Goal: Information Seeking & Learning: Learn about a topic

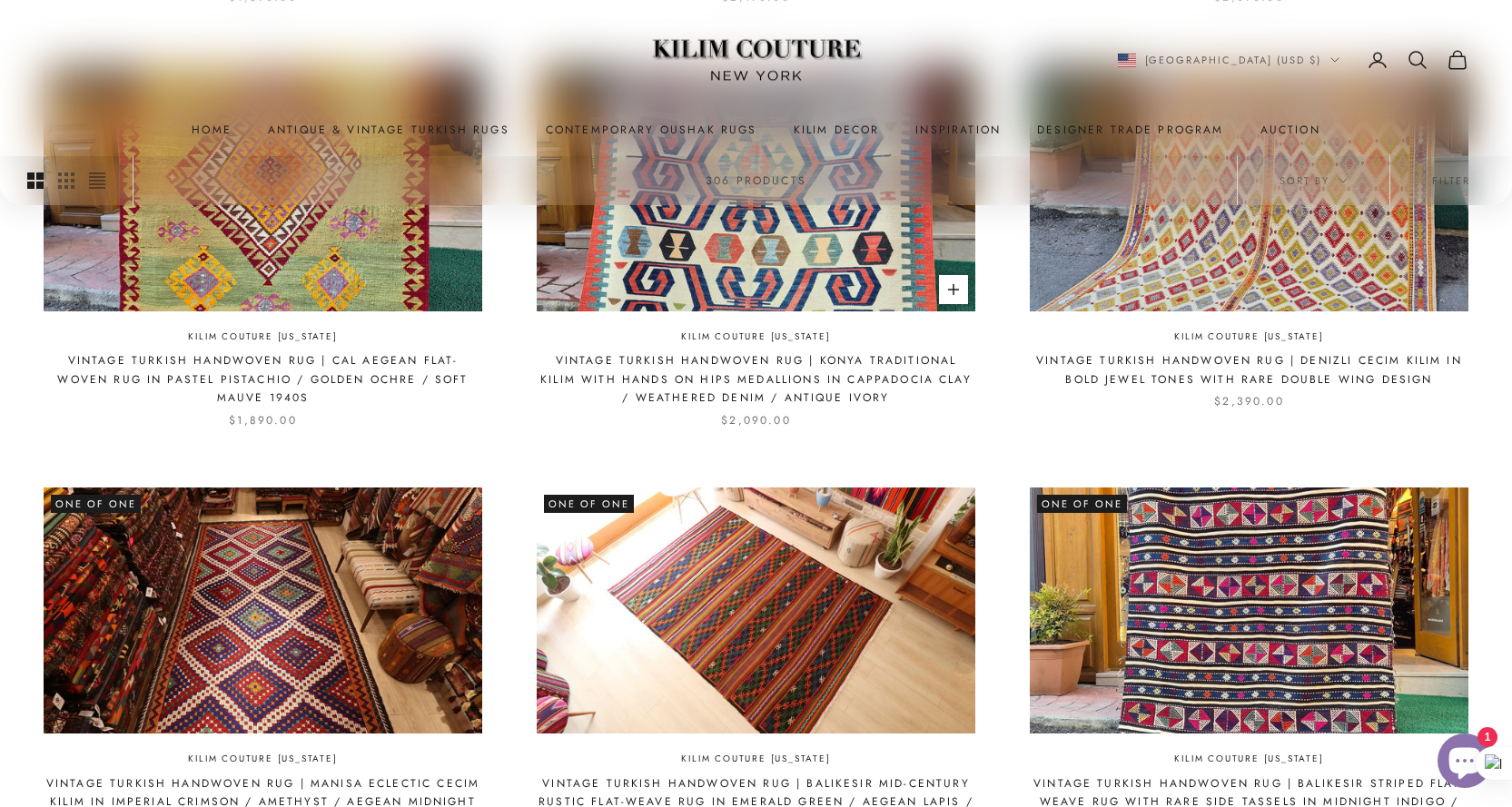
scroll to position [817, 0]
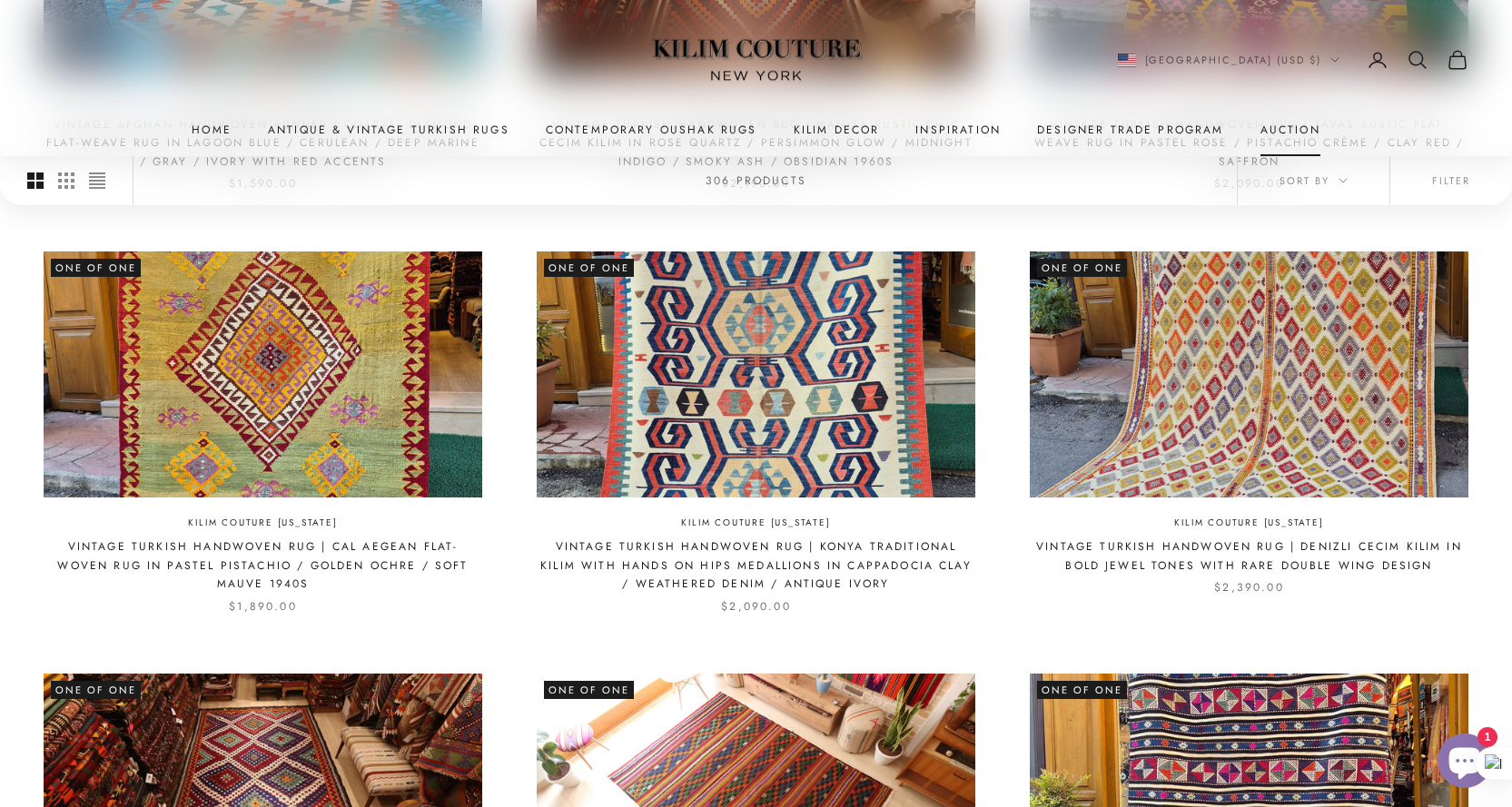
click at [1286, 126] on link "Auction" at bounding box center [1290, 129] width 60 height 18
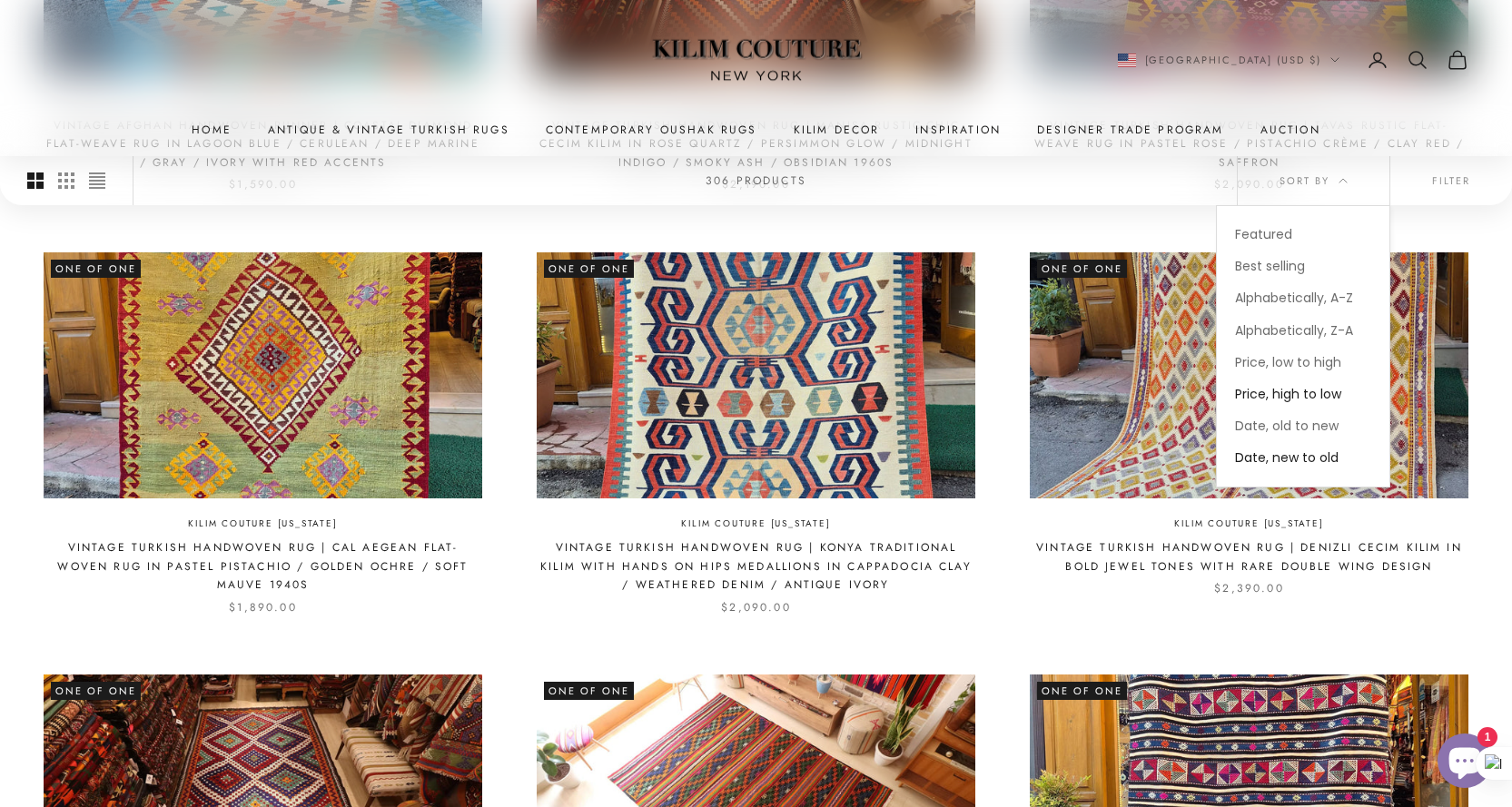
click at [1274, 397] on span "Price, high to low" at bounding box center [1288, 394] width 106 height 18
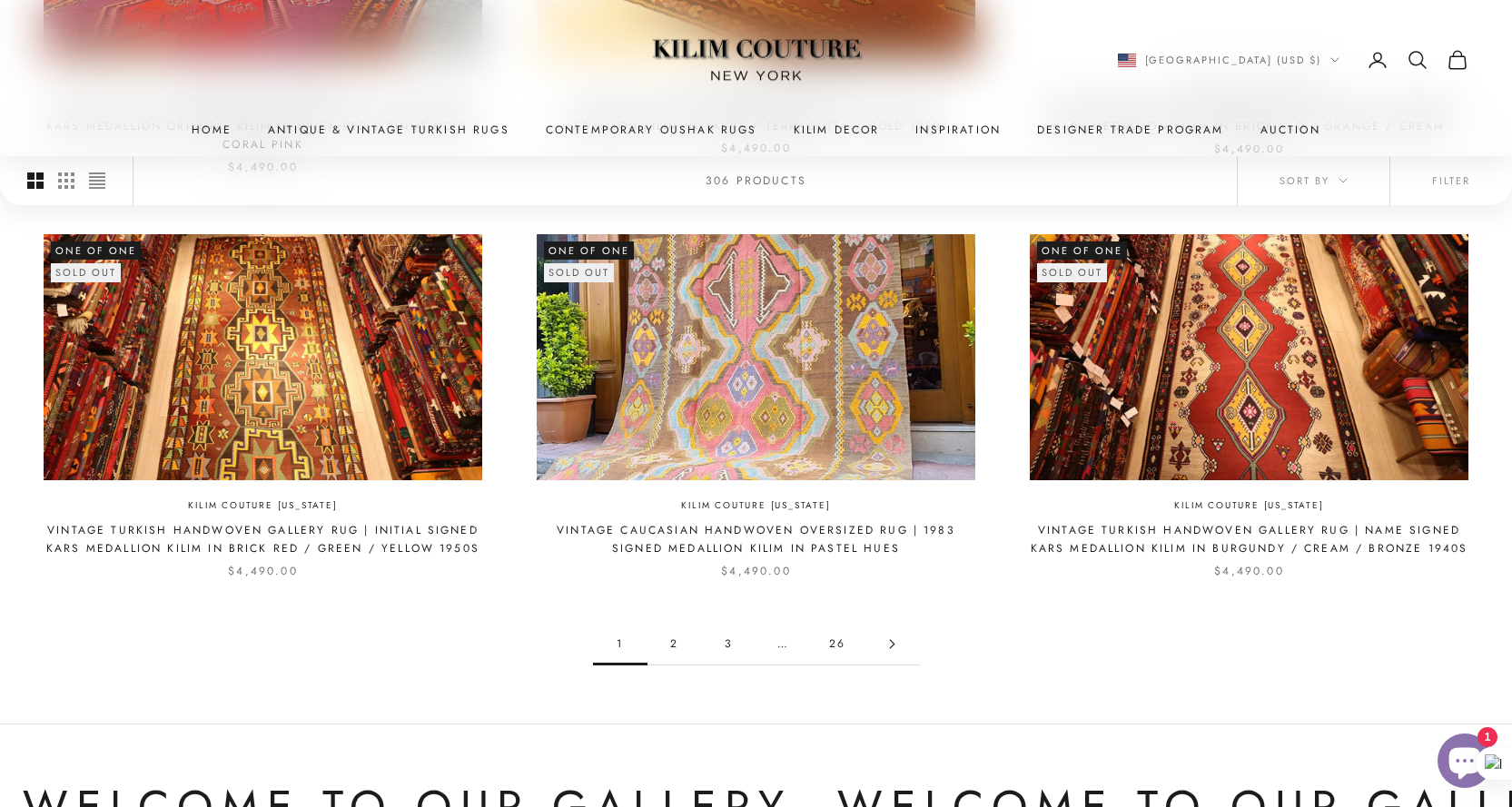
scroll to position [1694, 0]
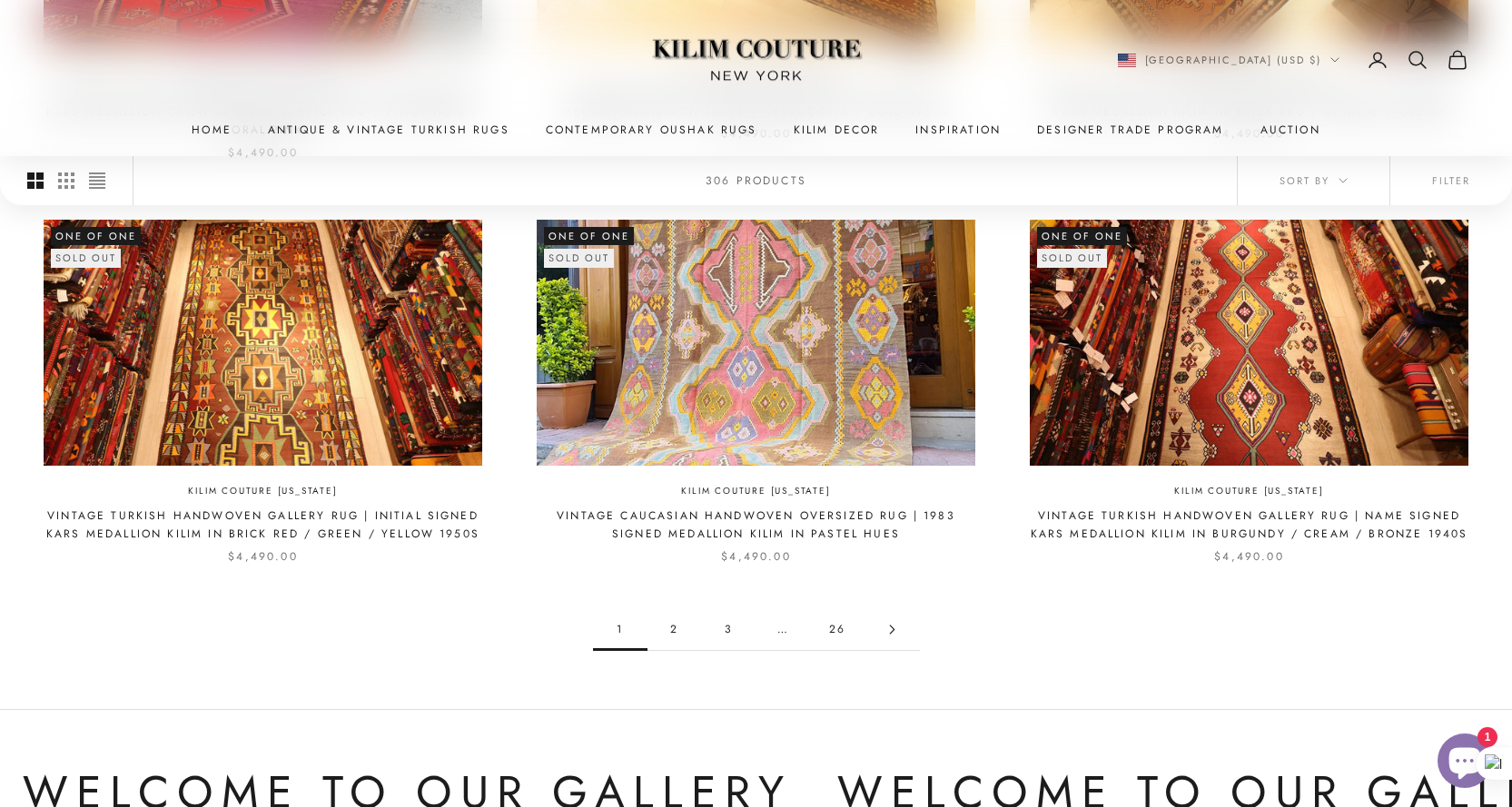
click at [672, 613] on link "2" at bounding box center [674, 630] width 54 height 41
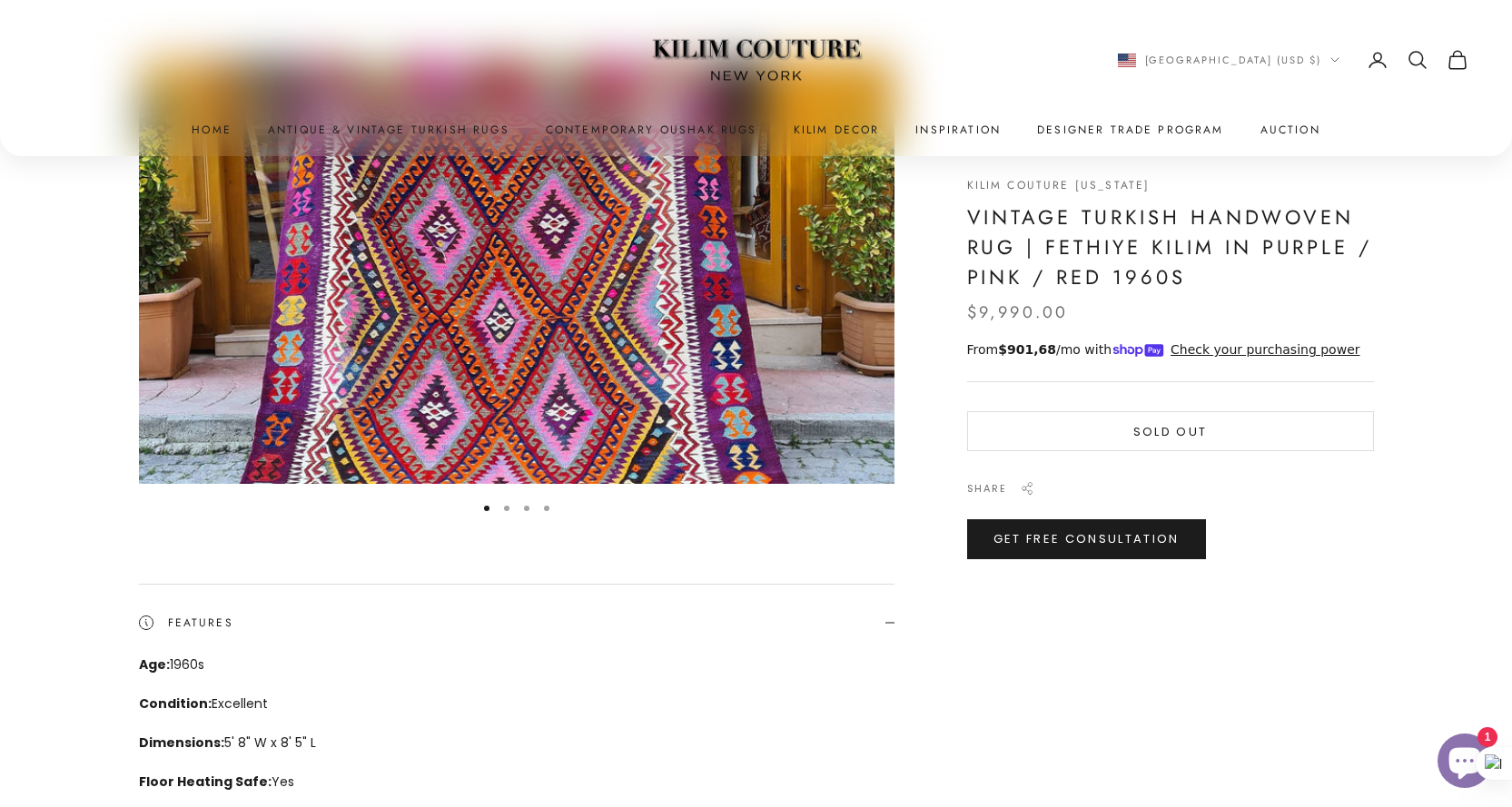
scroll to position [182, 0]
click at [571, 332] on img "Item 1 of 4" at bounding box center [517, 271] width 756 height 425
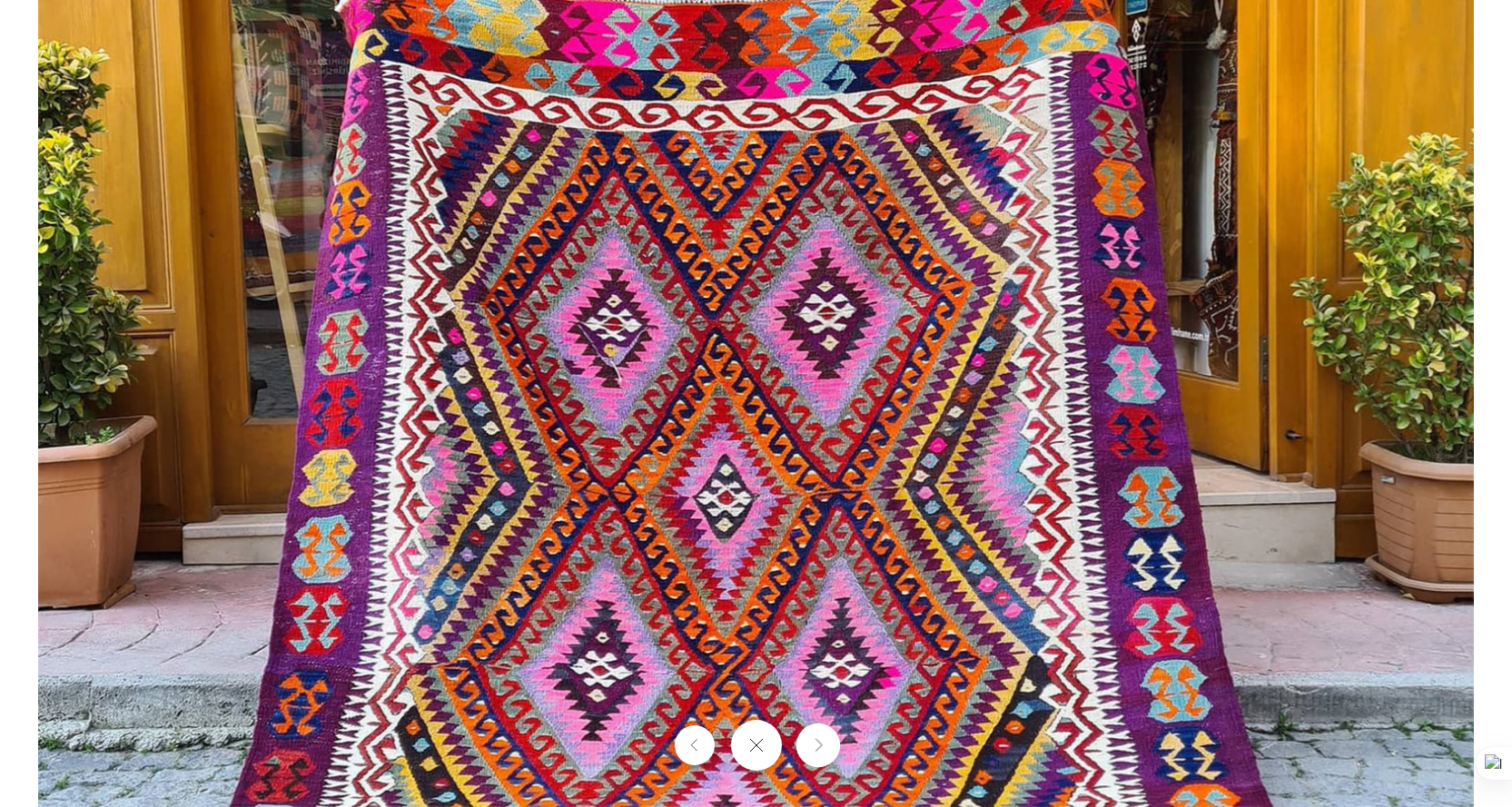
click at [821, 745] on icon "Next" at bounding box center [817, 745] width 12 height 14
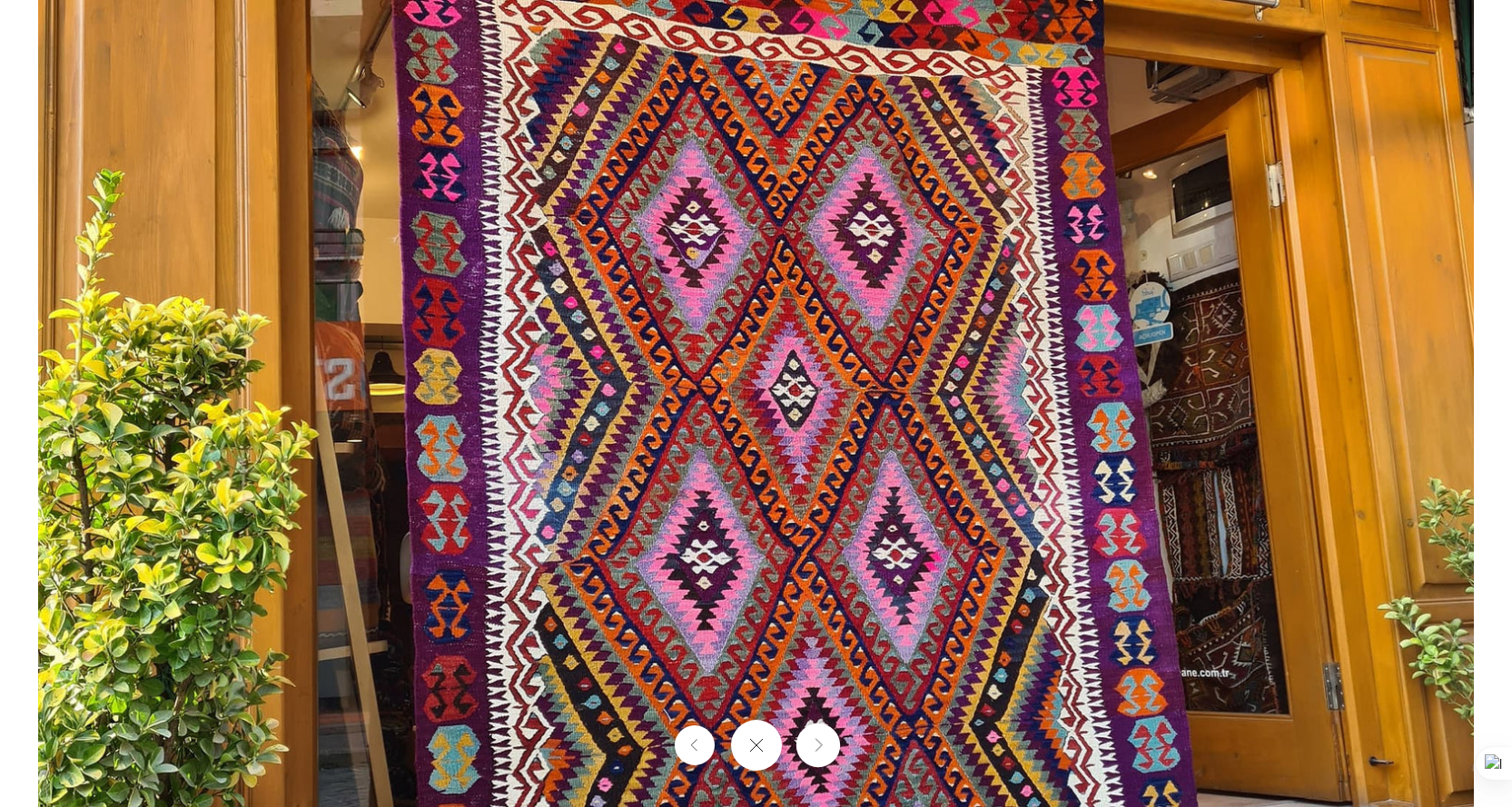
click at [821, 745] on icon "Next" at bounding box center [817, 745] width 12 height 14
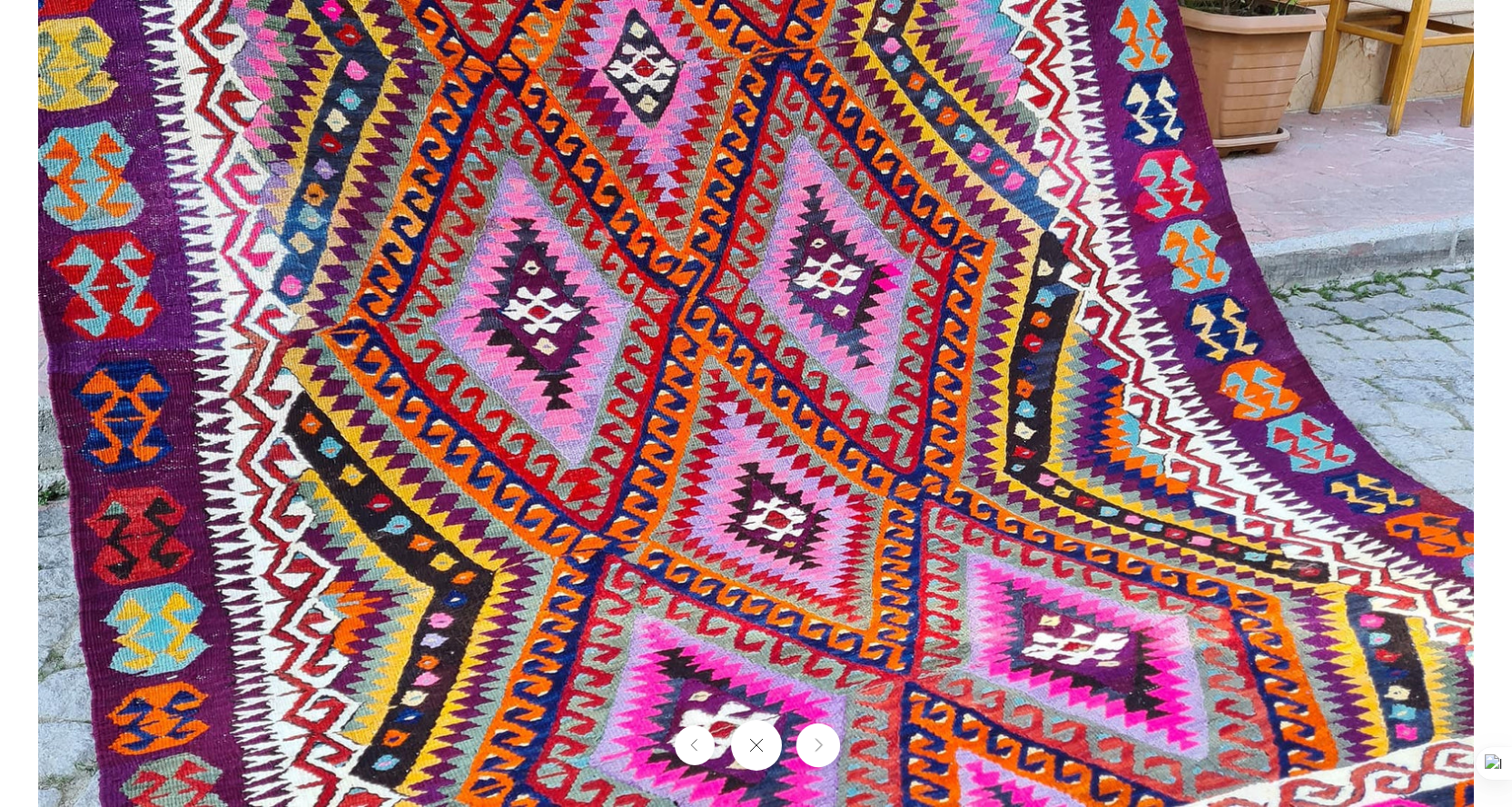
click at [821, 745] on icon "Next" at bounding box center [817, 745] width 12 height 14
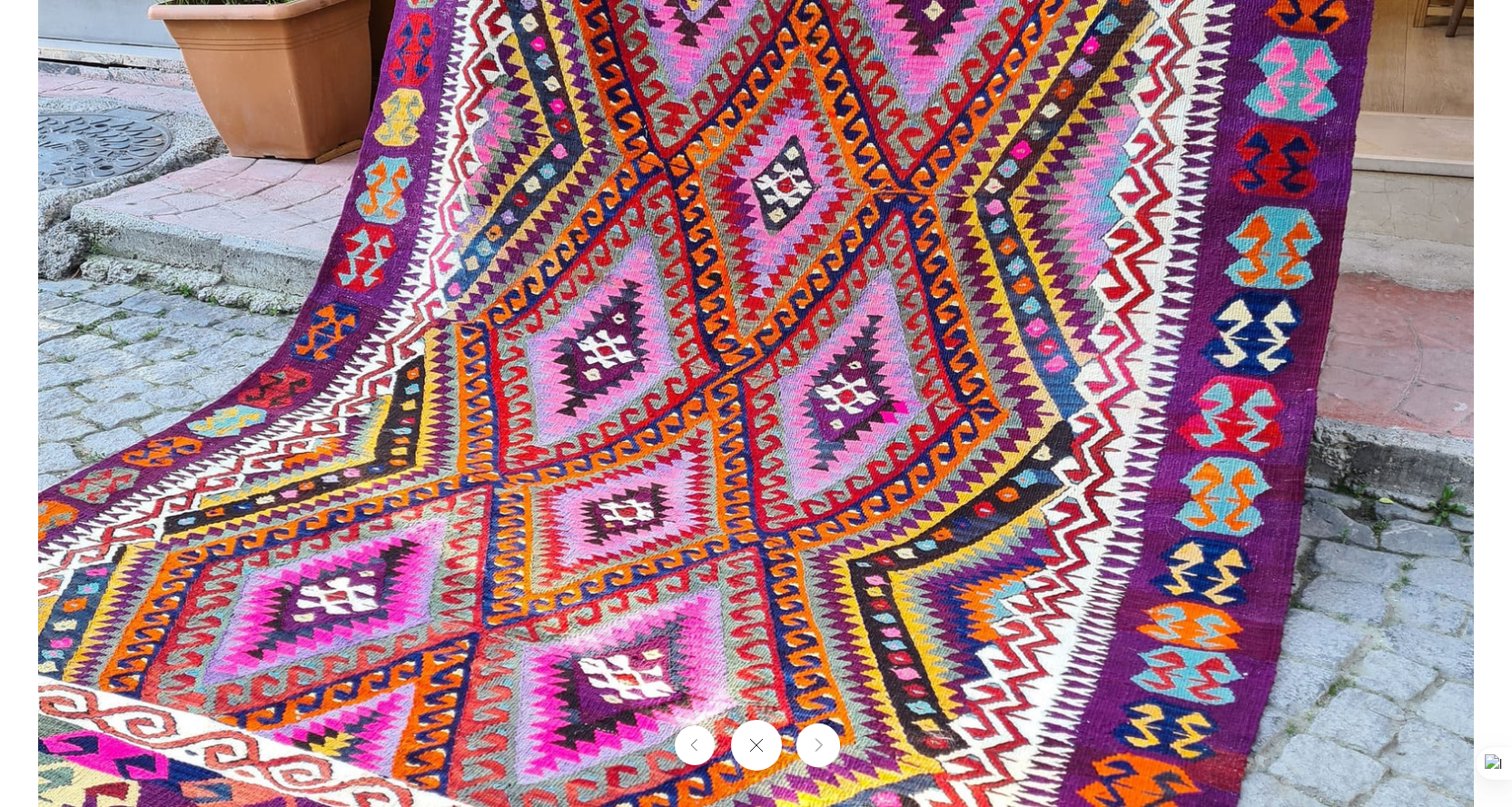
click at [821, 745] on icon "Next" at bounding box center [817, 745] width 12 height 14
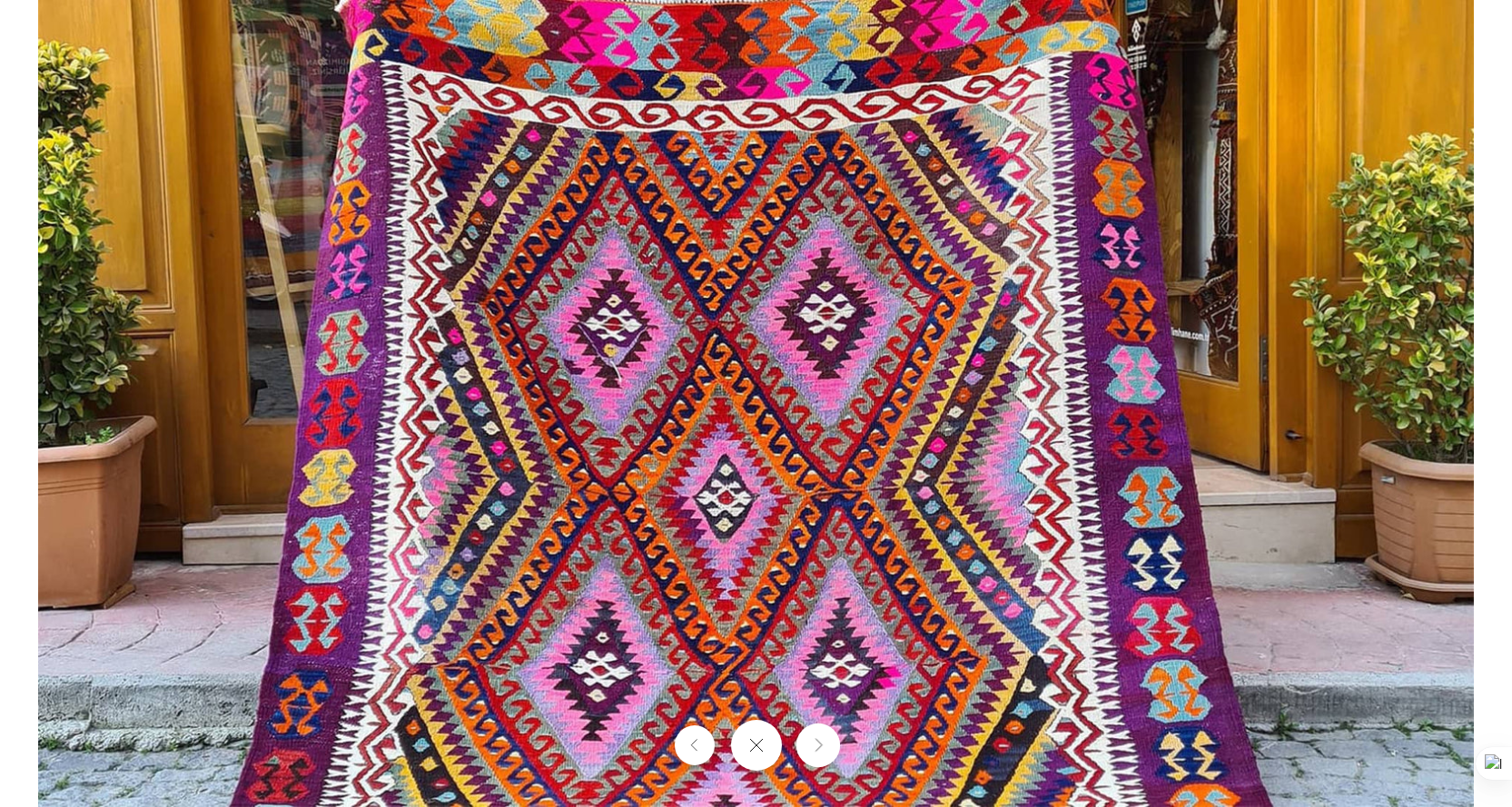
click at [821, 745] on icon "Next" at bounding box center [817, 745] width 12 height 14
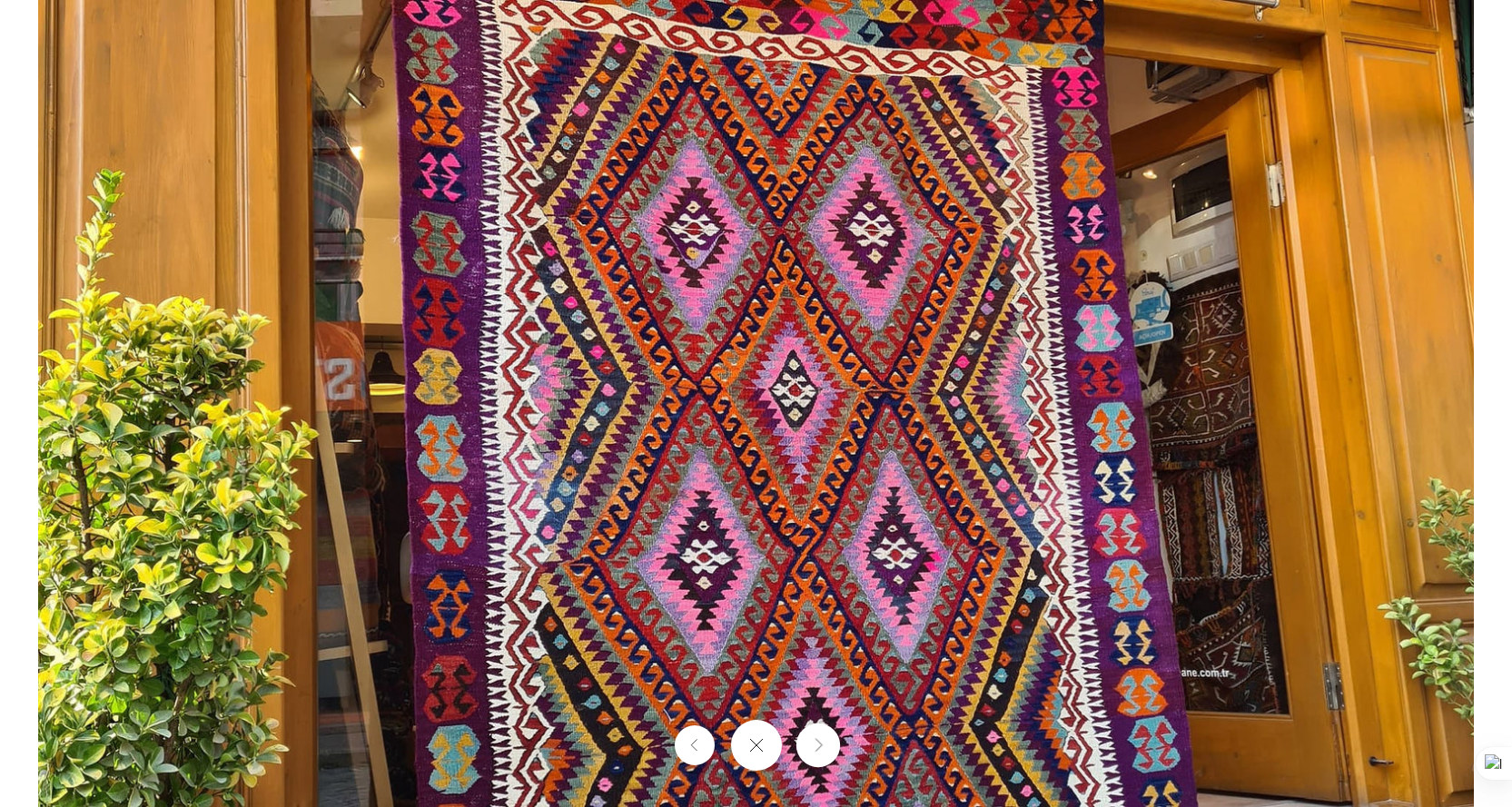
click at [821, 745] on icon "Next" at bounding box center [817, 745] width 12 height 14
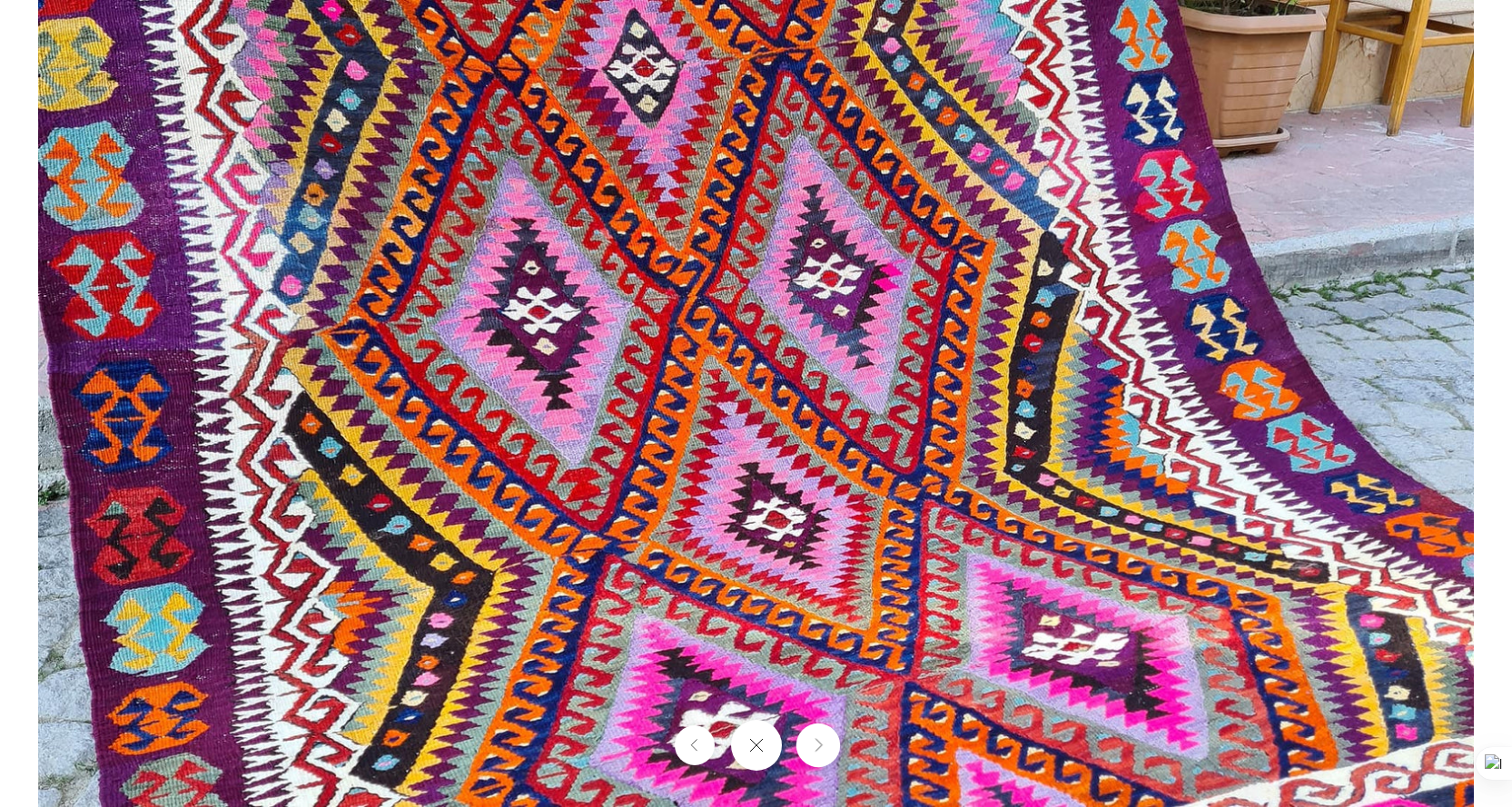
click at [821, 745] on icon "Next" at bounding box center [817, 745] width 12 height 14
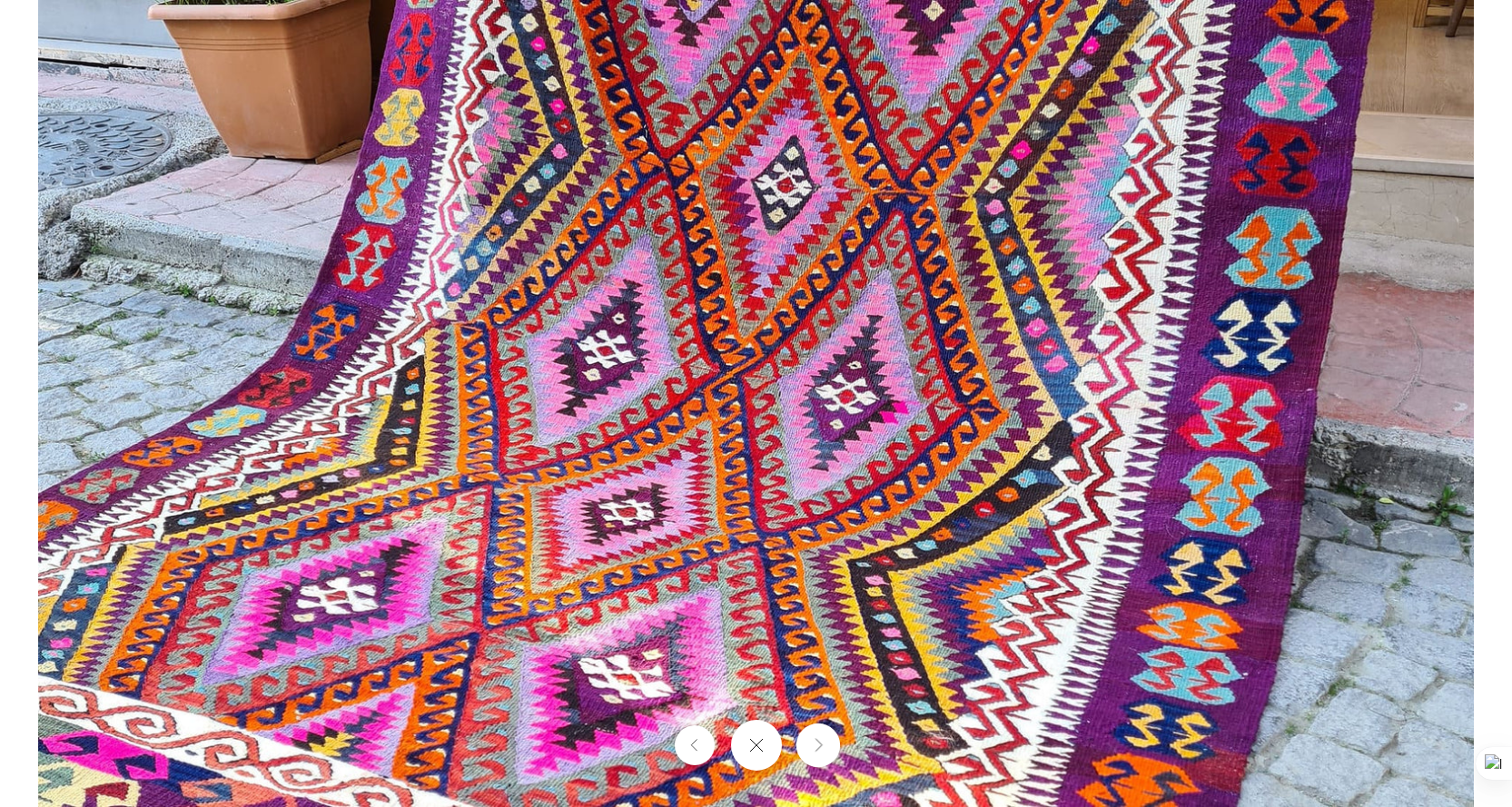
click at [821, 745] on icon "Next" at bounding box center [817, 745] width 12 height 14
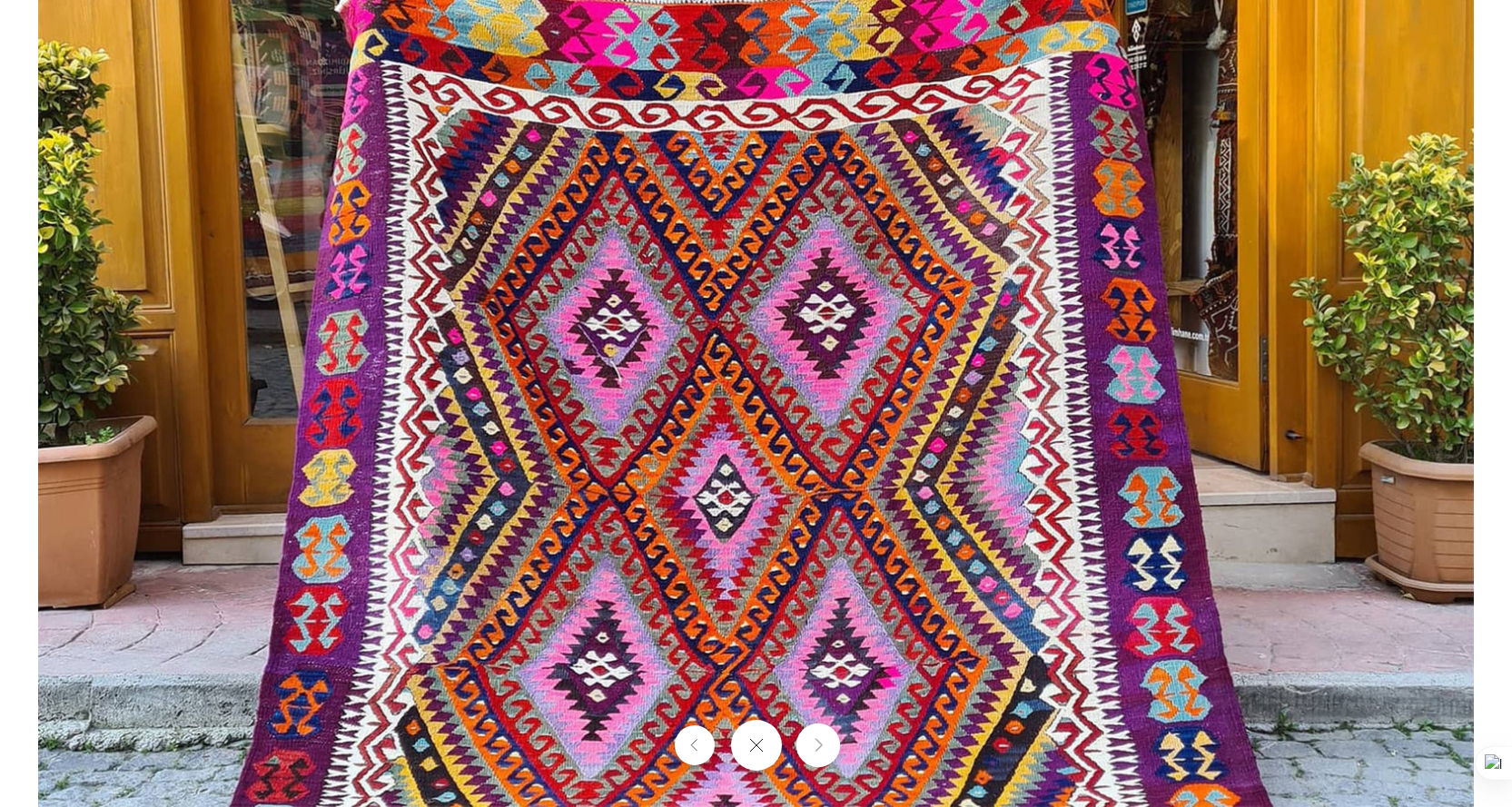
click at [821, 745] on icon "Next" at bounding box center [817, 745] width 12 height 14
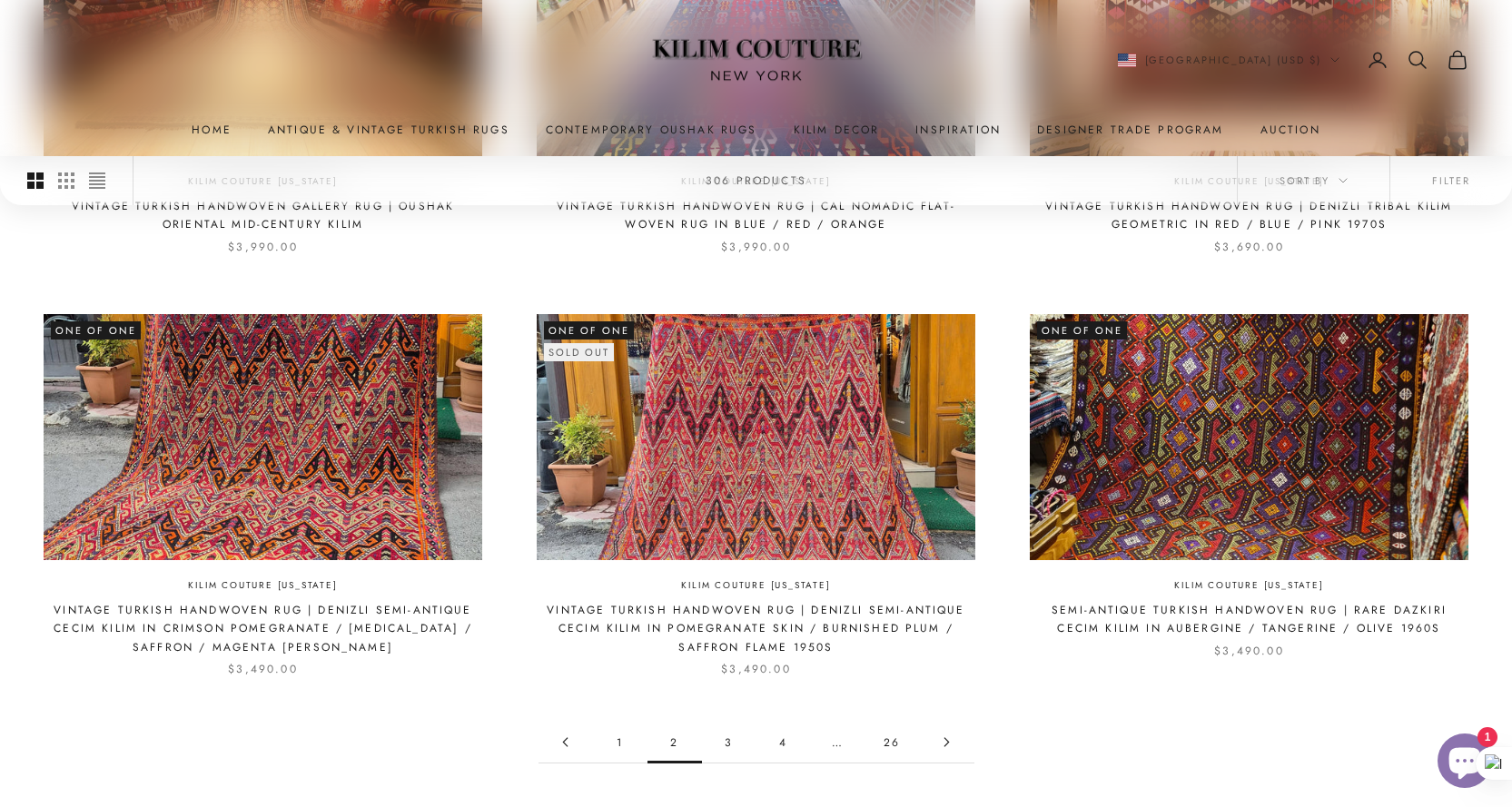
scroll to position [1816, 0]
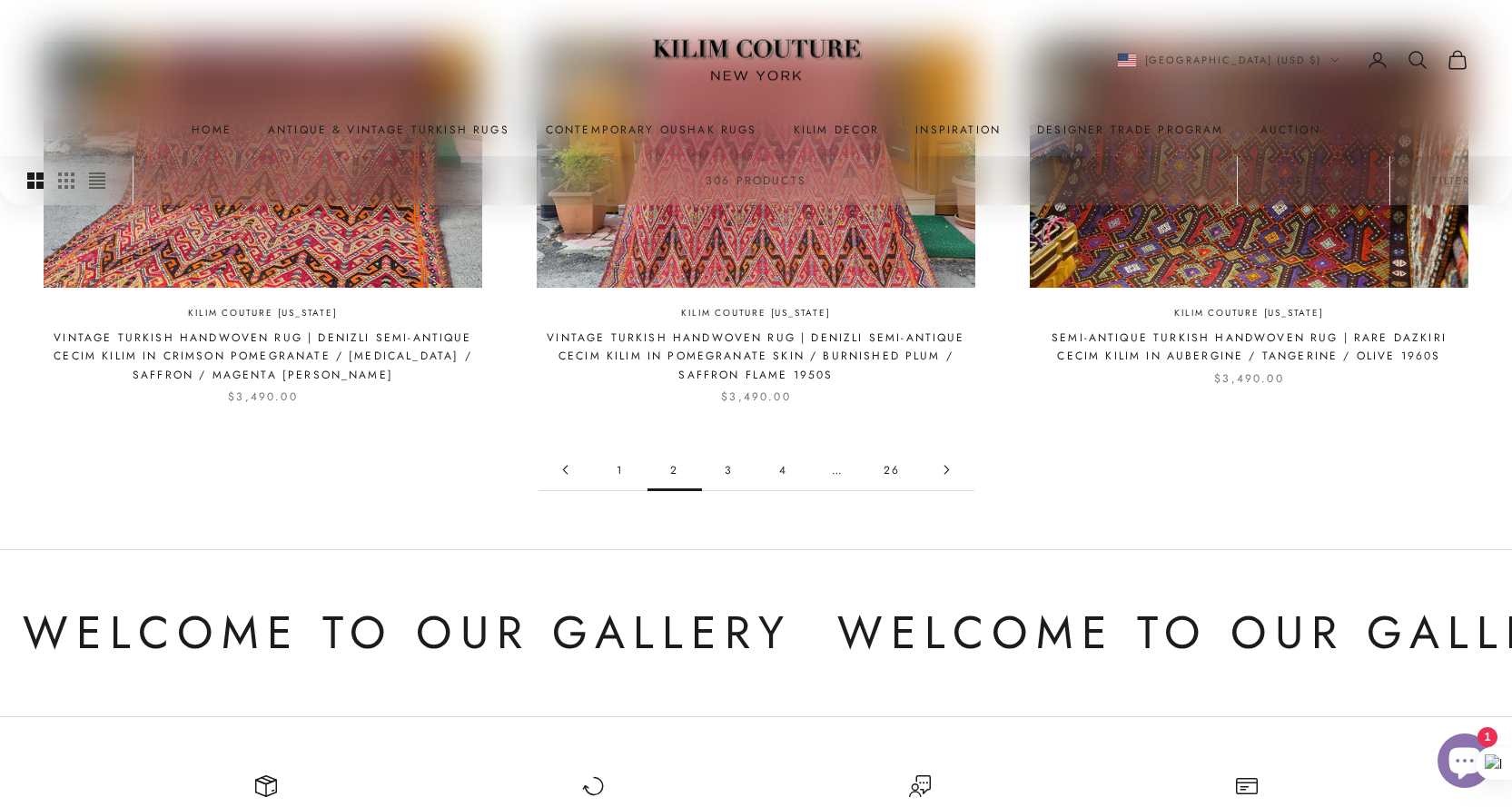
click at [725, 466] on link "3" at bounding box center [729, 470] width 54 height 41
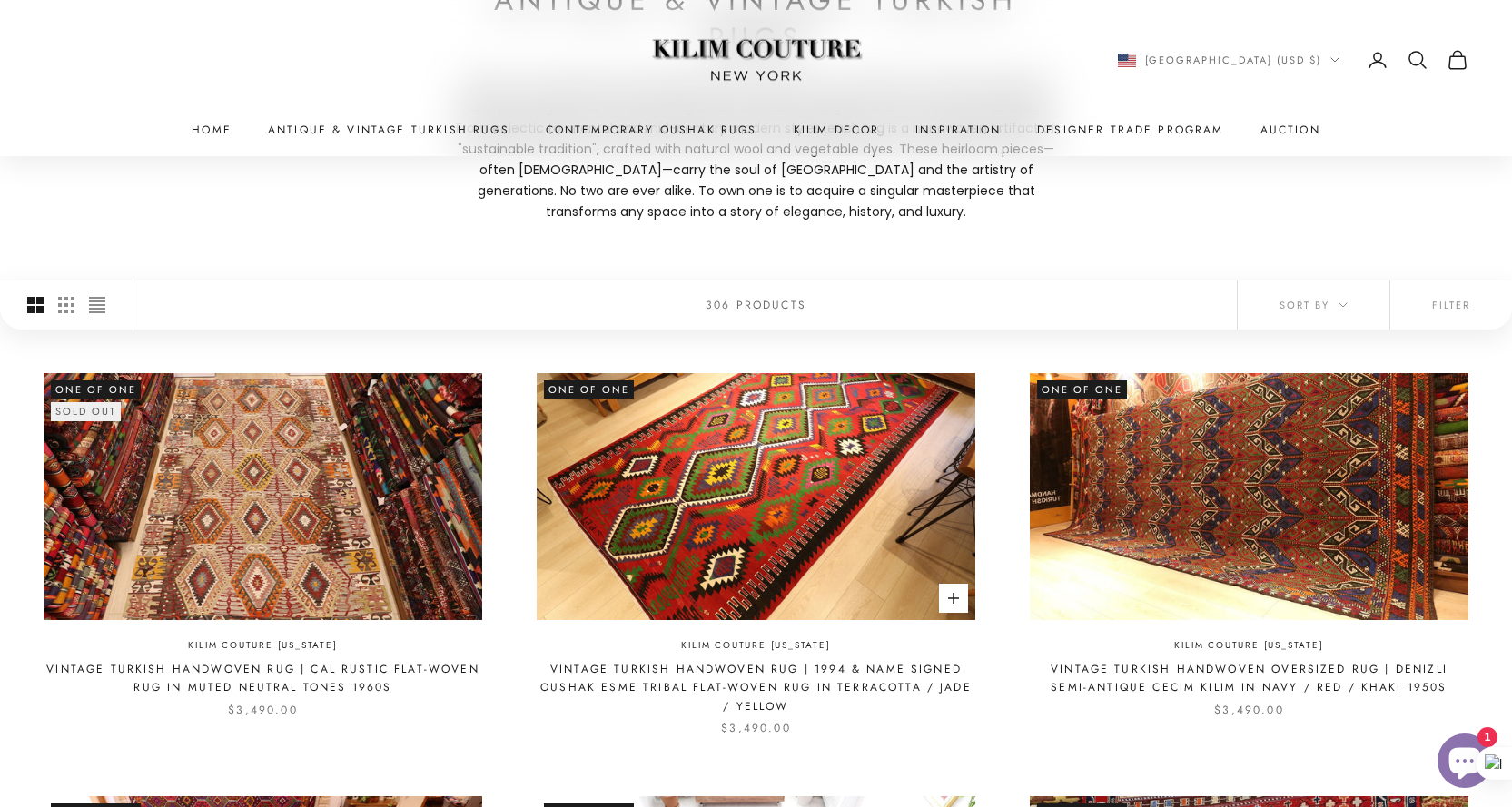
click at [760, 464] on img at bounding box center [756, 496] width 438 height 246
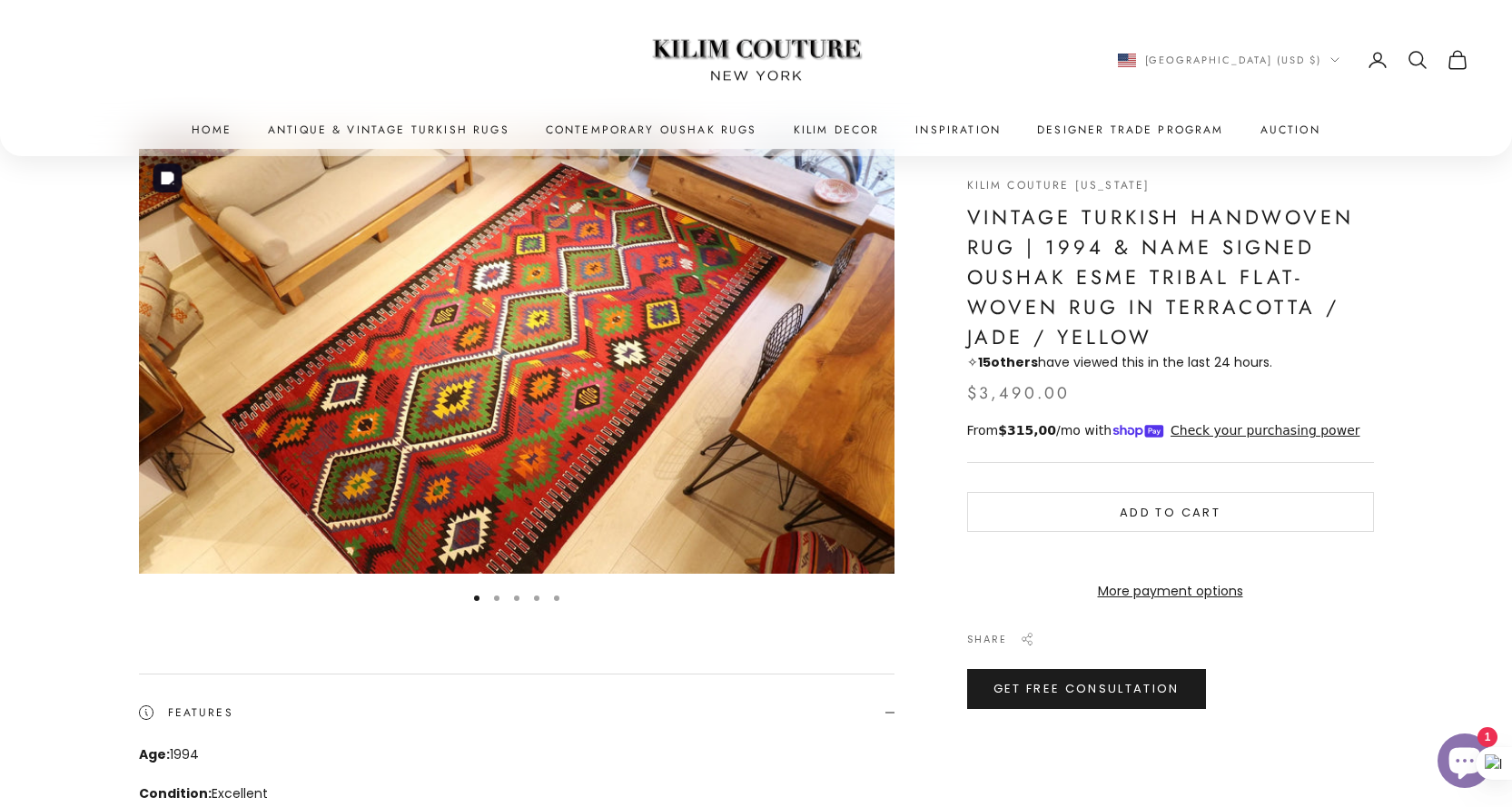
click at [600, 414] on img "Item 1 of 5" at bounding box center [517, 362] width 756 height 425
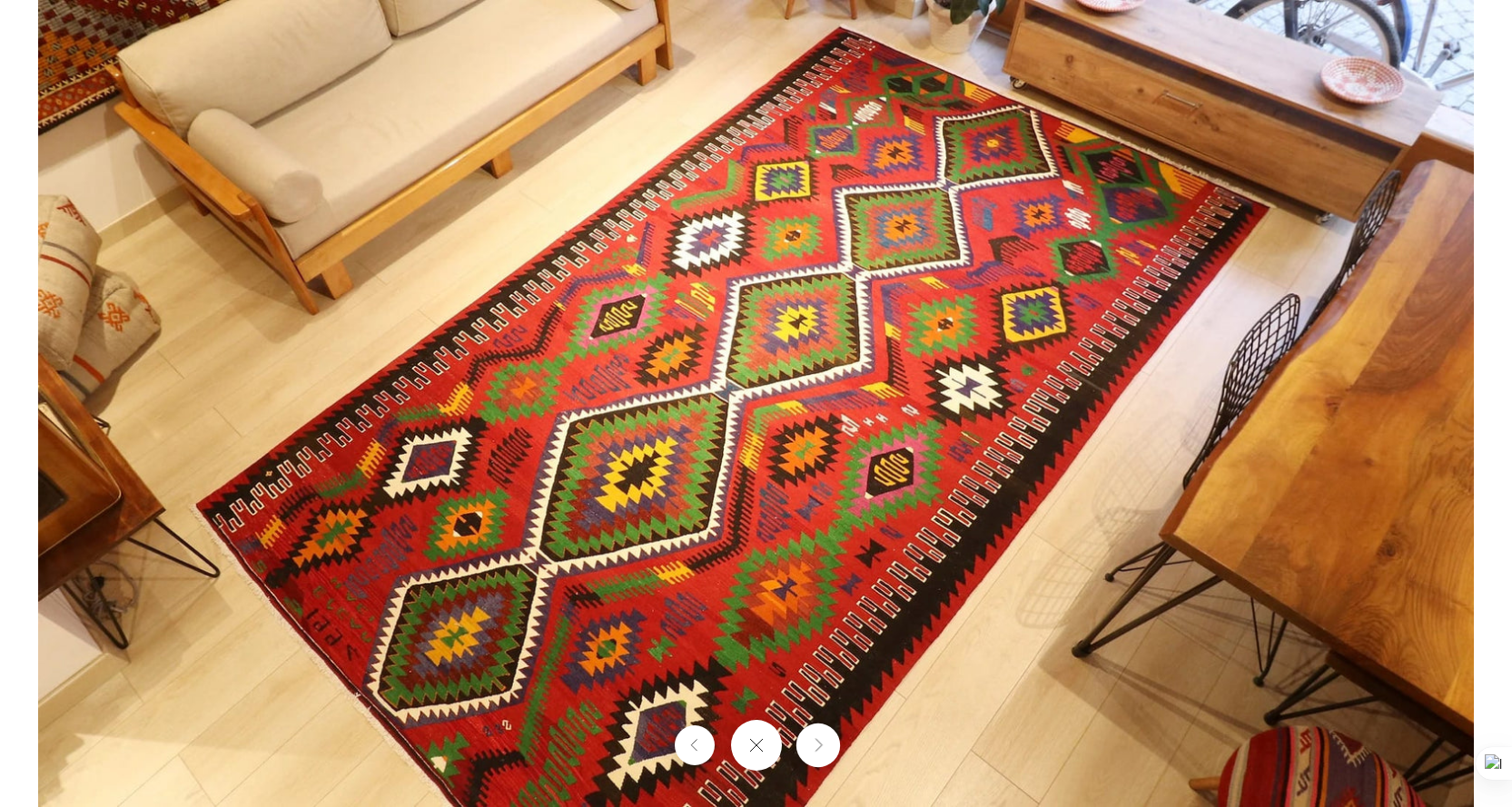
click at [824, 750] on icon "Next" at bounding box center [817, 745] width 12 height 14
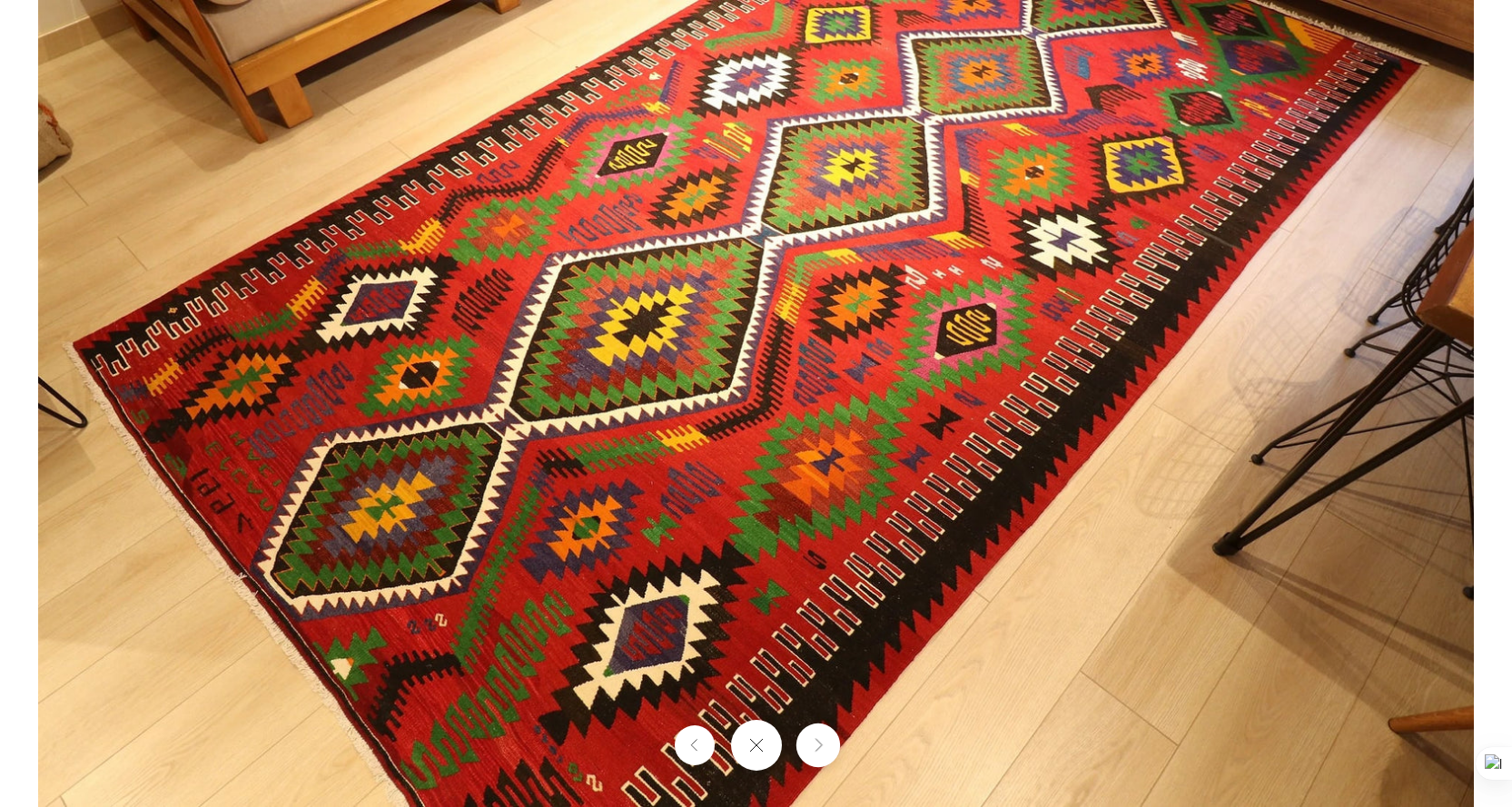
click at [824, 750] on icon "Next" at bounding box center [817, 745] width 12 height 14
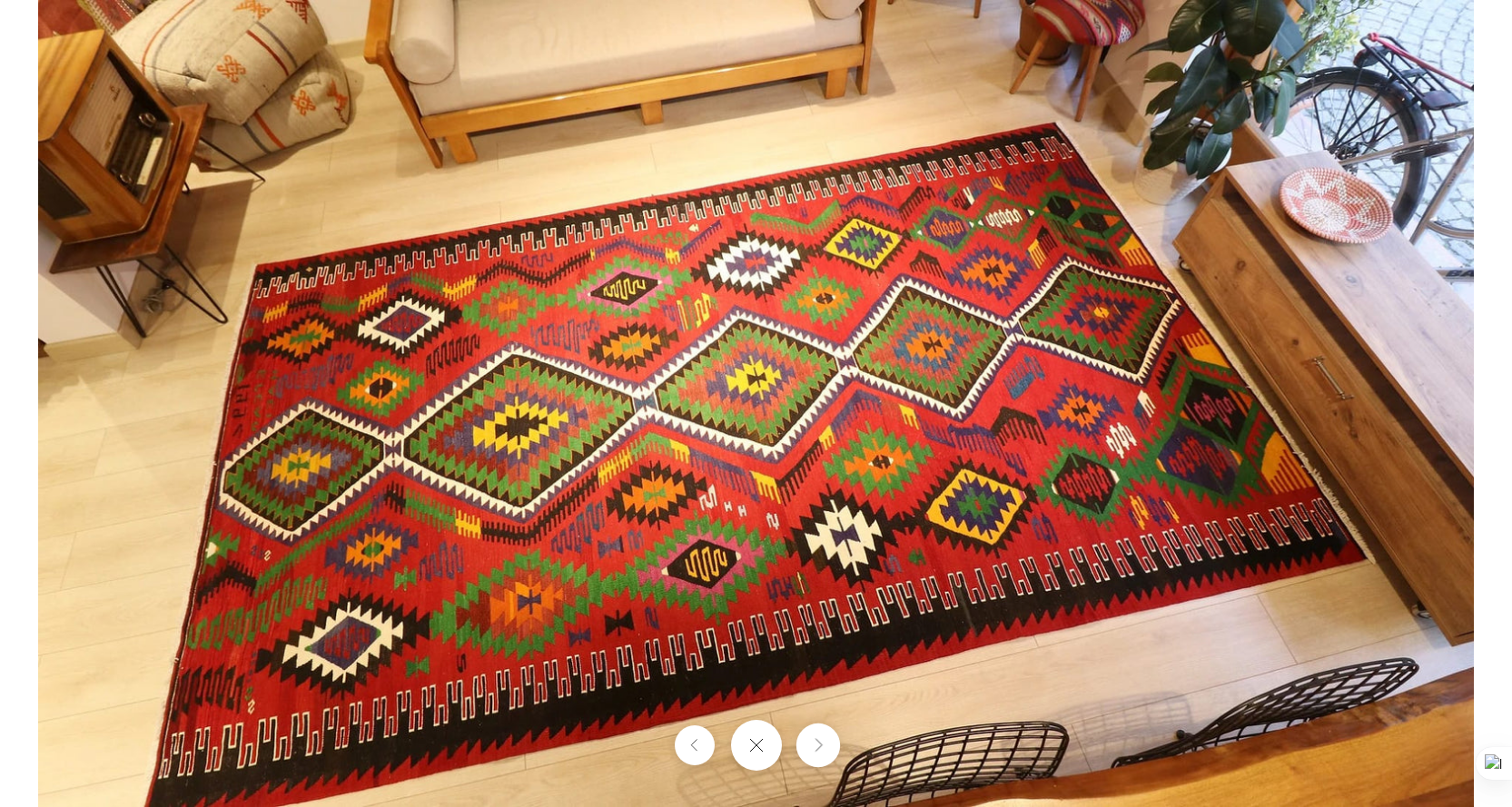
click at [824, 750] on icon "Next" at bounding box center [817, 745] width 12 height 14
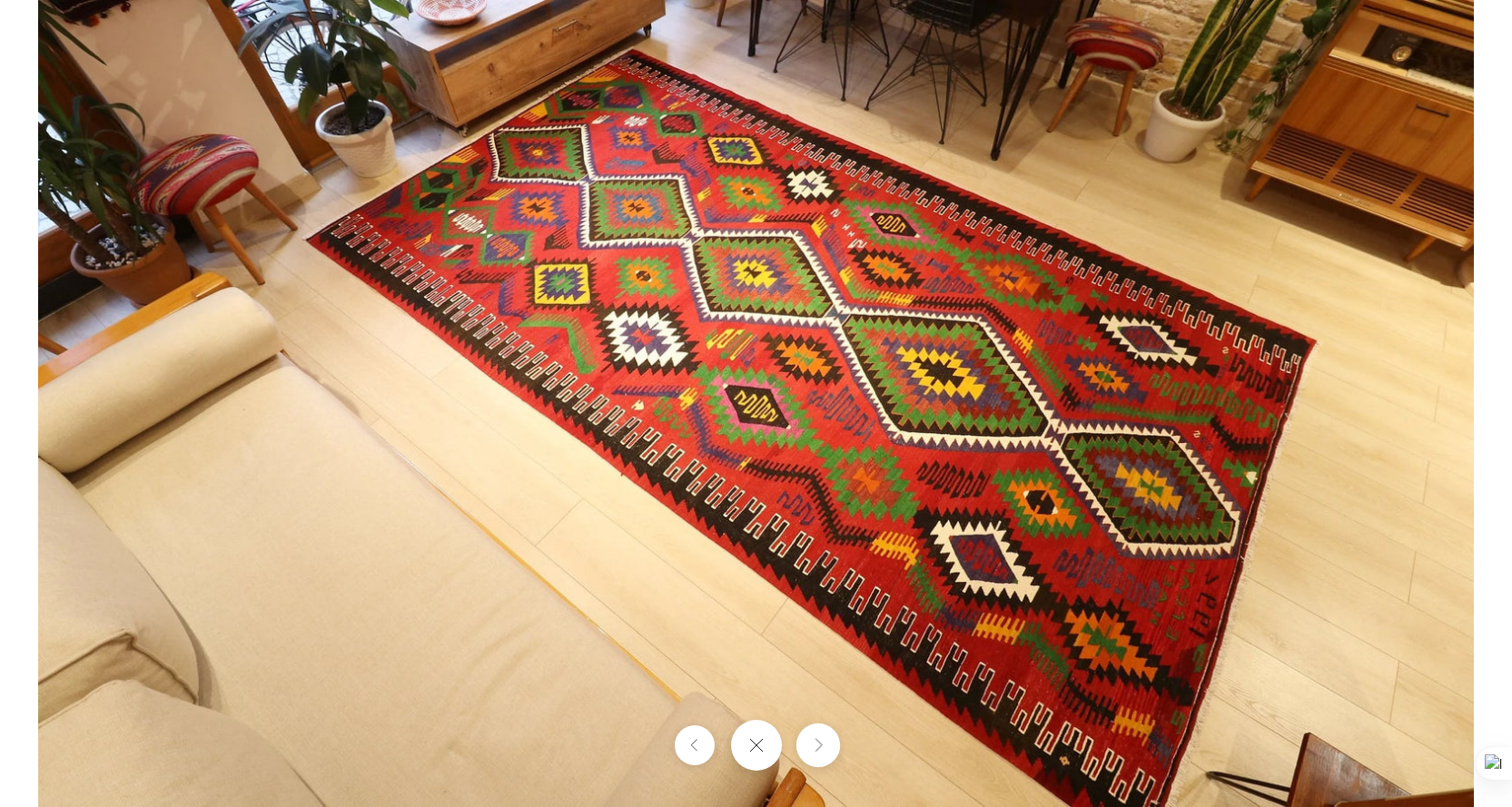
click at [824, 750] on icon "Next" at bounding box center [817, 745] width 12 height 14
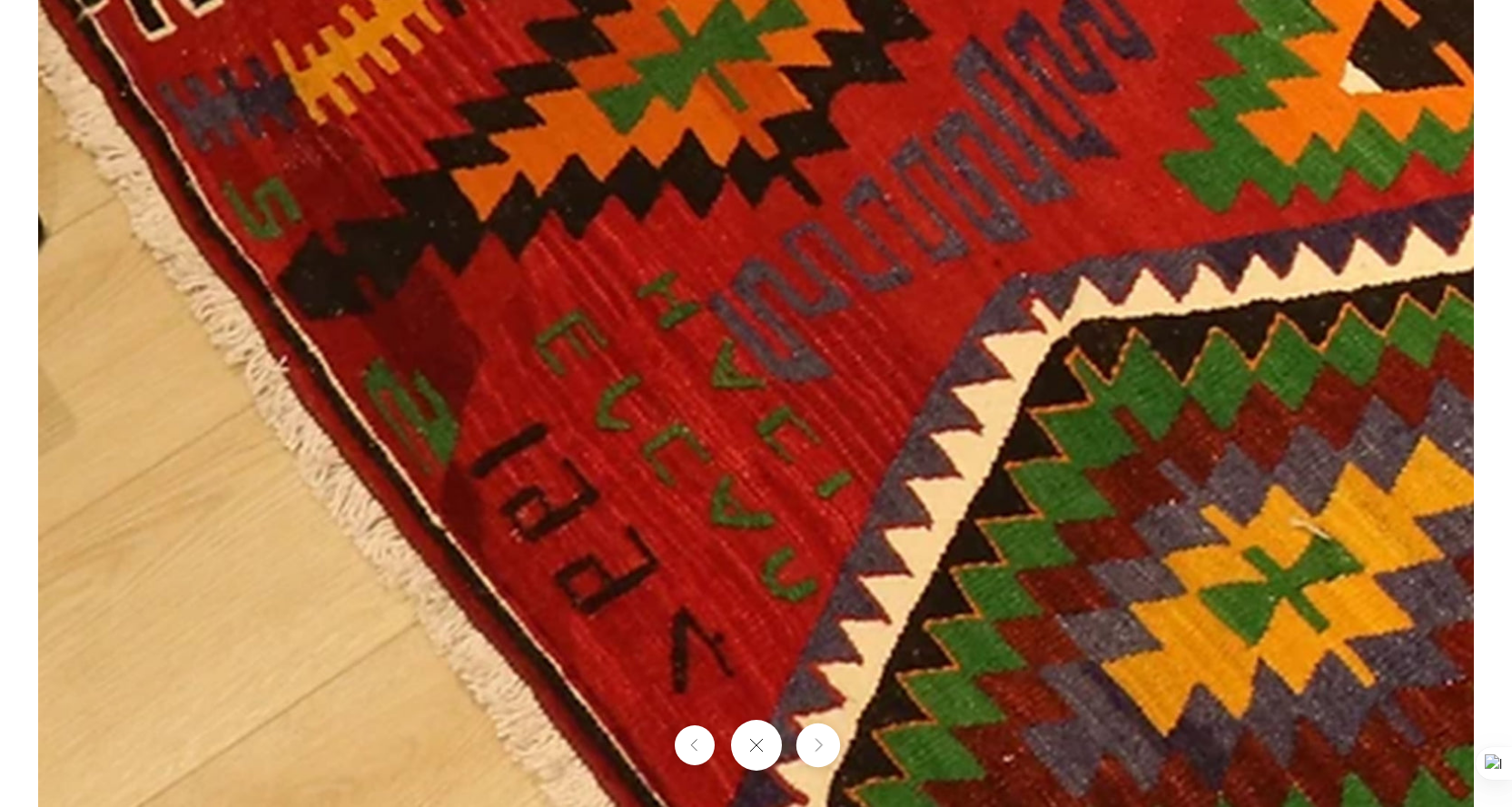
click at [824, 750] on icon "Next" at bounding box center [817, 745] width 12 height 14
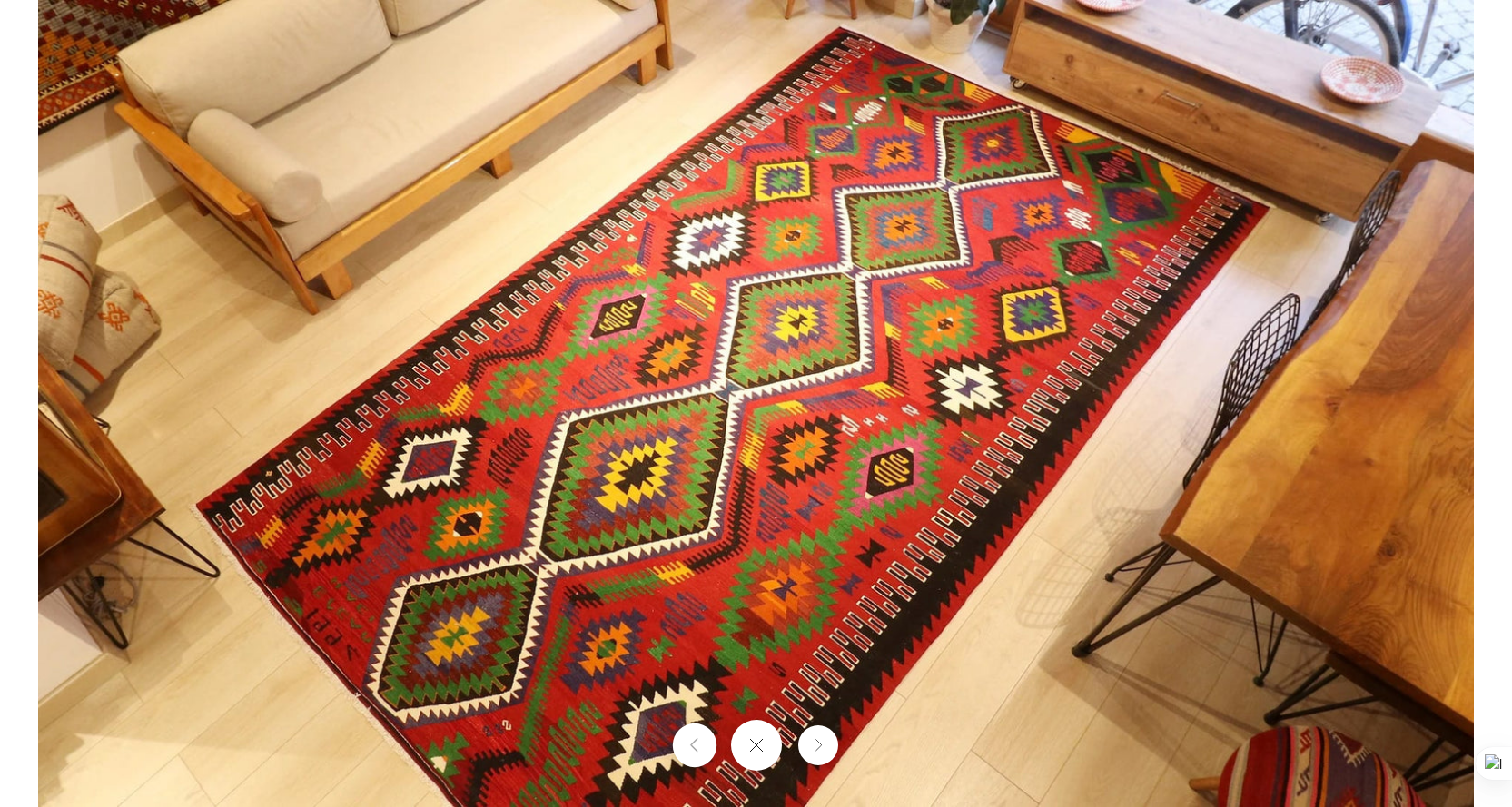
click at [677, 743] on button "Previous" at bounding box center [693, 745] width 44 height 44
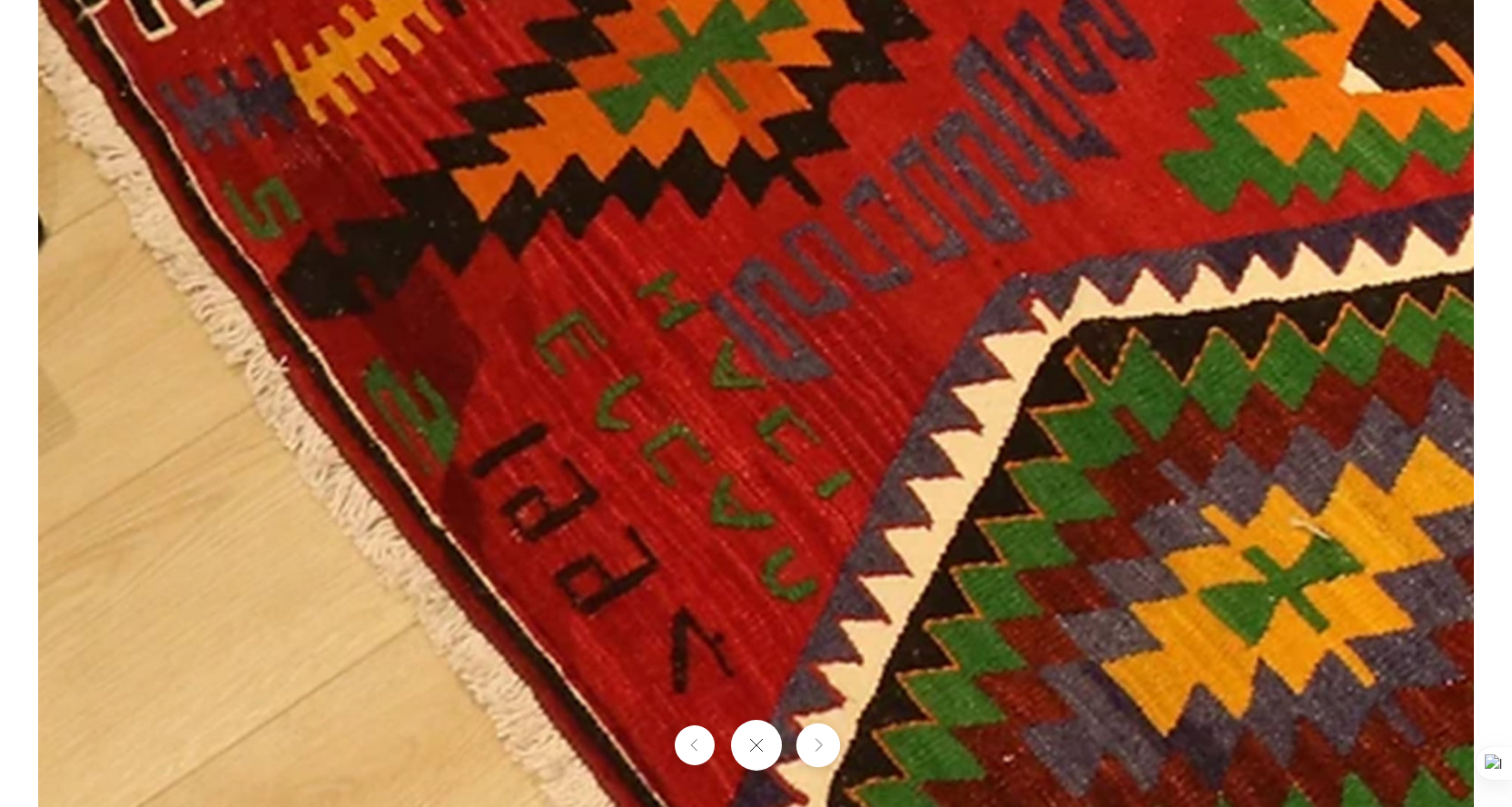
click at [812, 751] on icon "Next" at bounding box center [817, 745] width 12 height 14
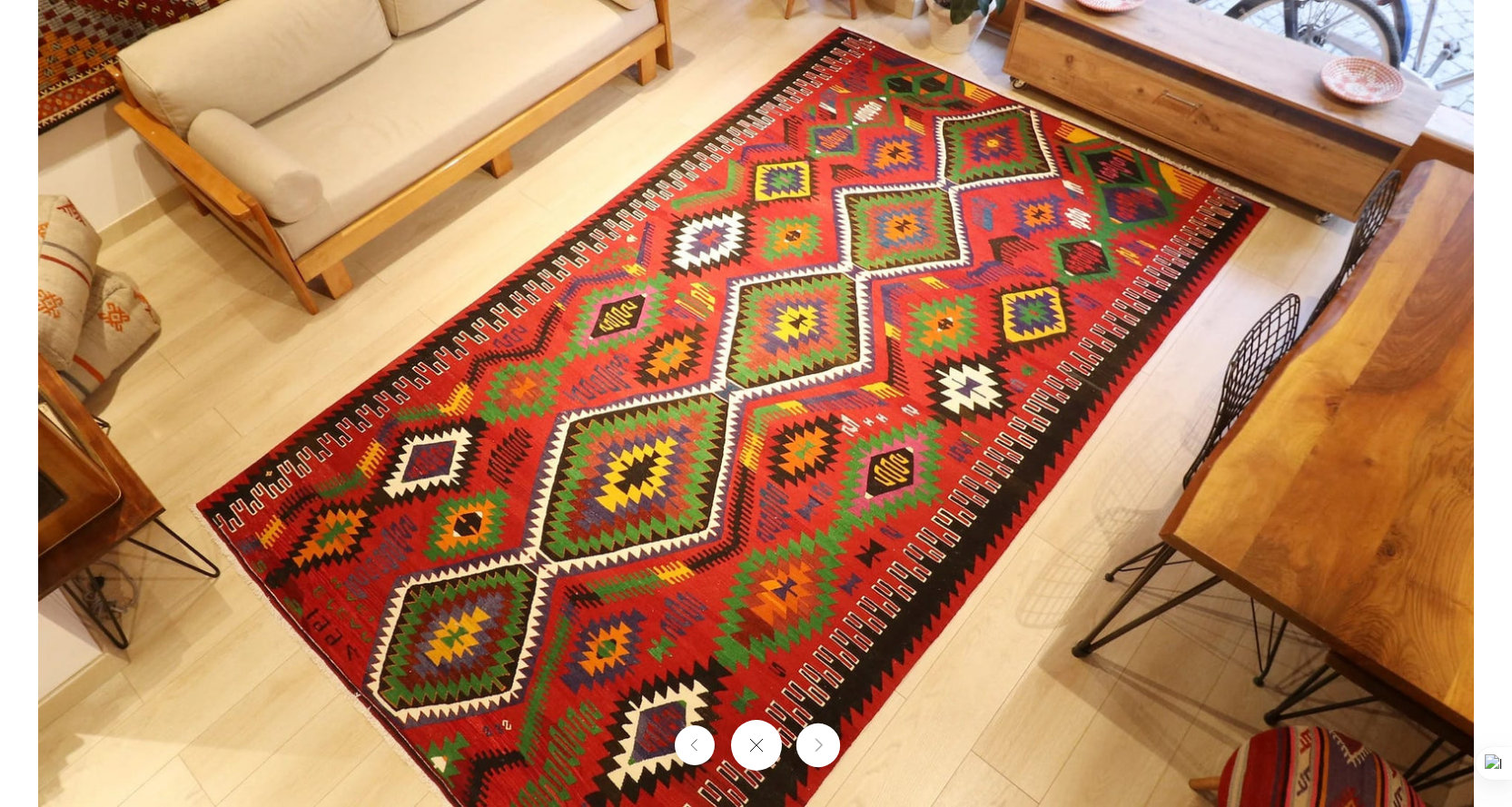
click at [819, 746] on icon "Next" at bounding box center [817, 745] width 12 height 14
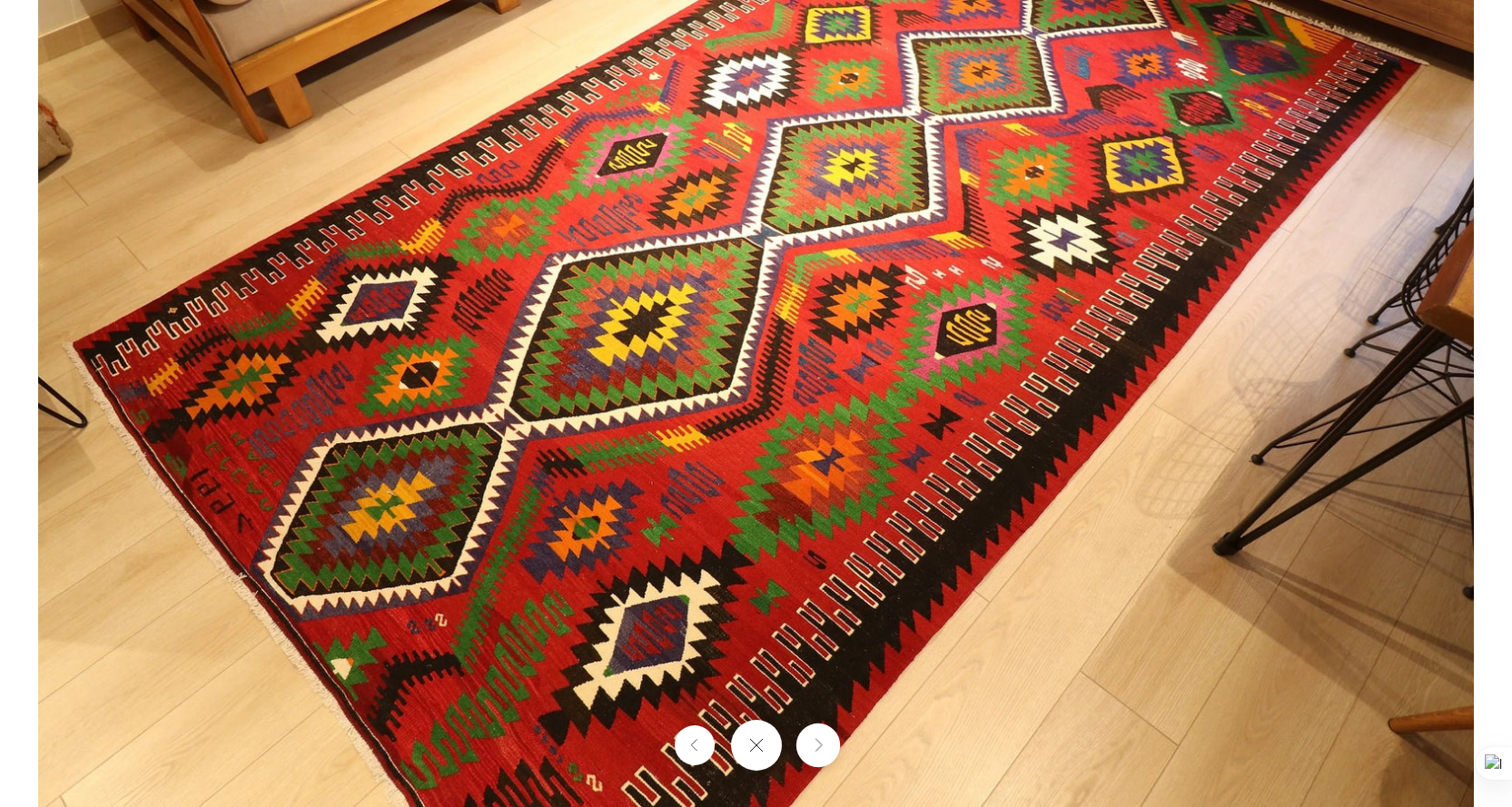
click at [819, 746] on icon "Next" at bounding box center [817, 745] width 12 height 14
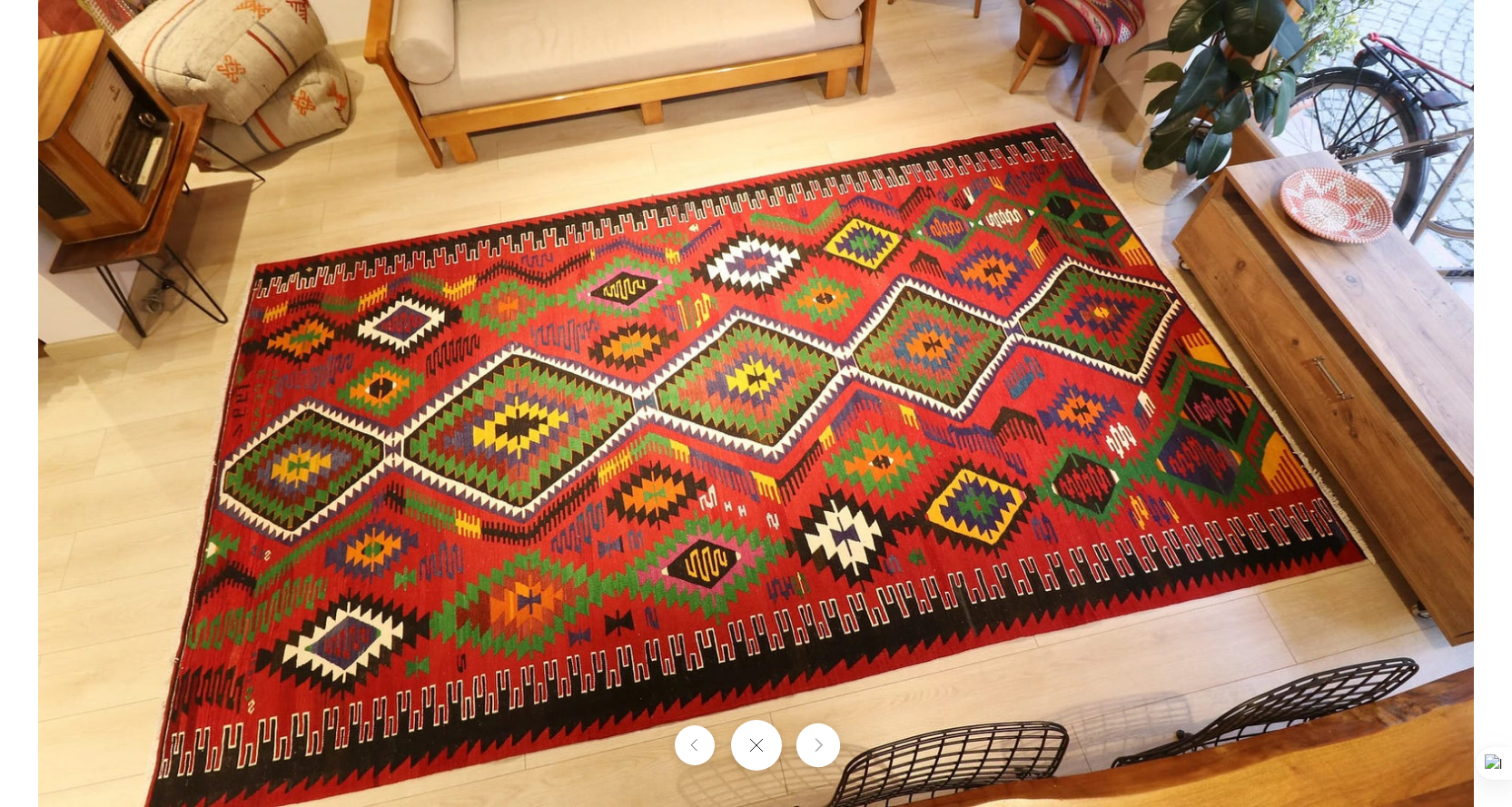
click at [822, 756] on button "Next" at bounding box center [817, 745] width 44 height 44
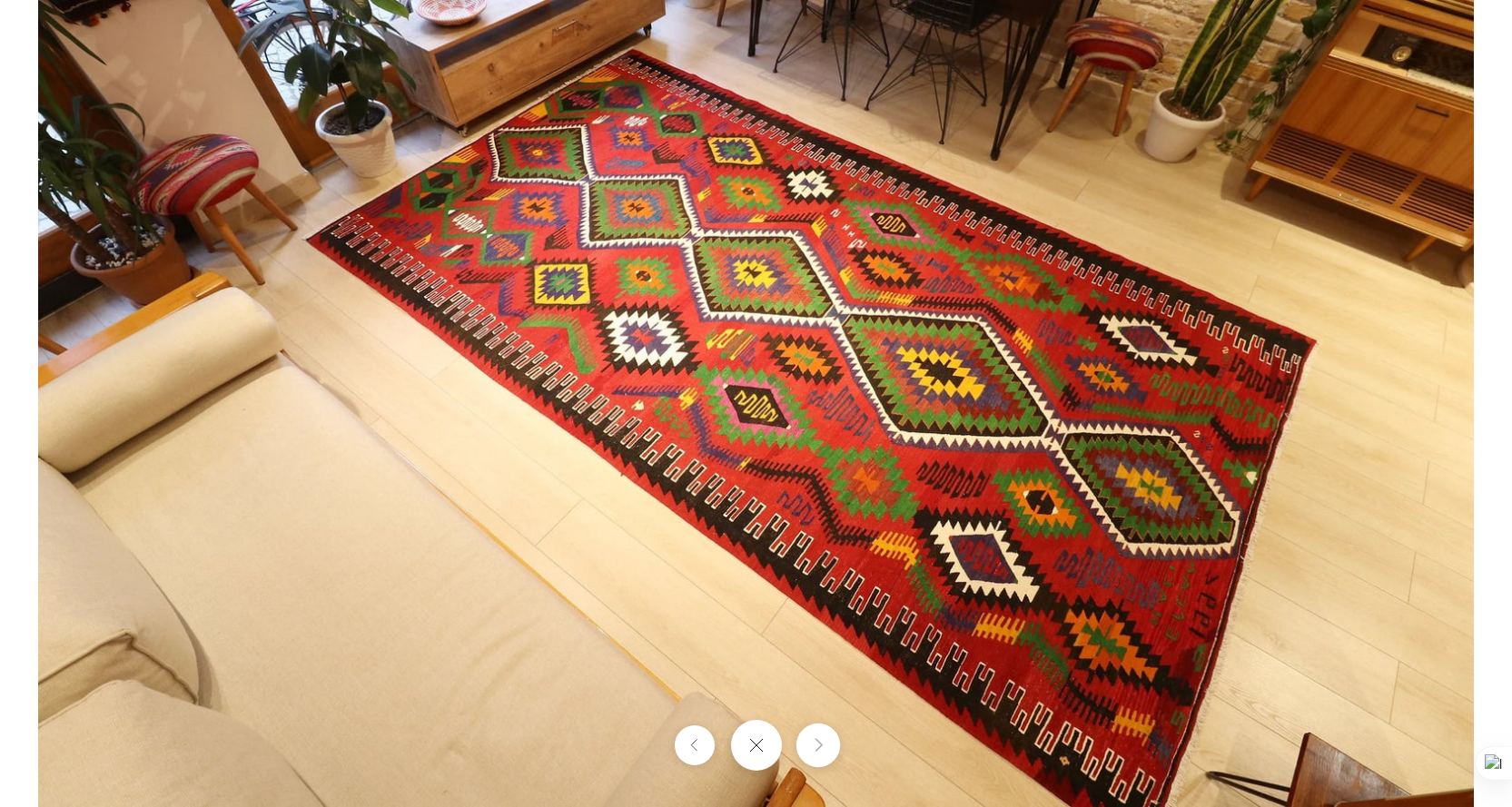
click at [813, 753] on button "Next" at bounding box center [817, 745] width 44 height 44
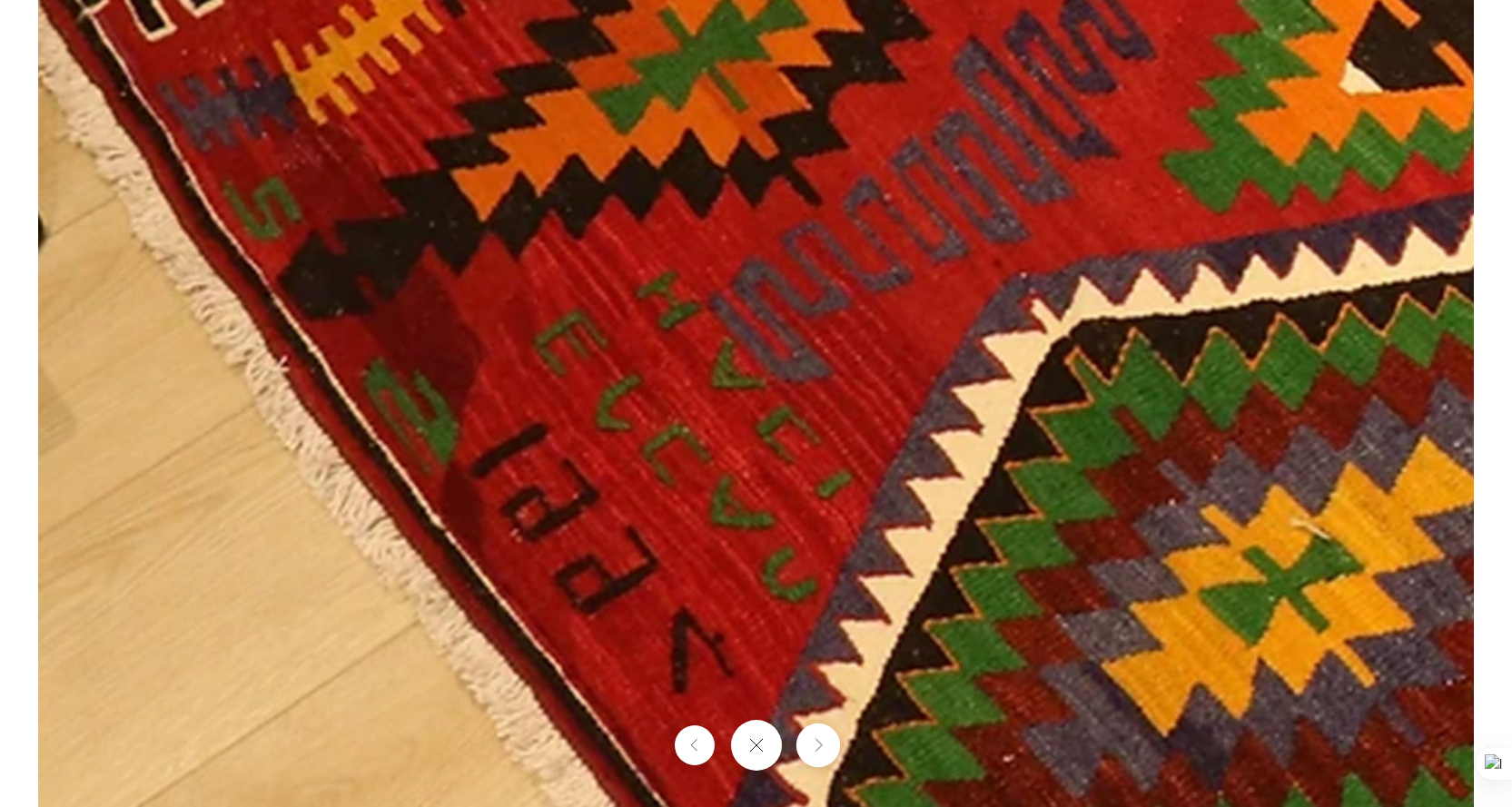
click at [828, 753] on button "Next" at bounding box center [817, 745] width 44 height 44
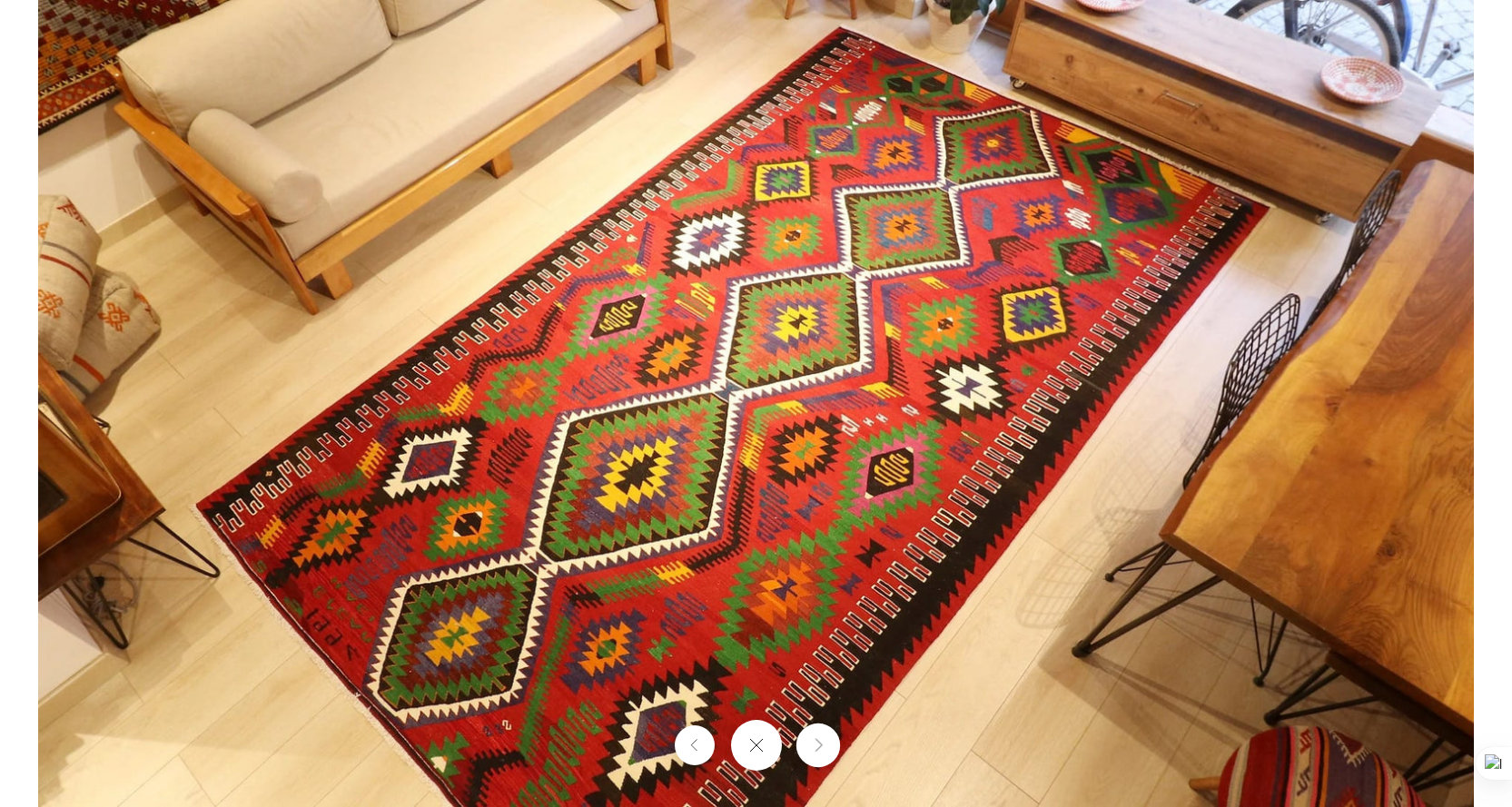
click at [828, 753] on button "Next" at bounding box center [817, 745] width 44 height 44
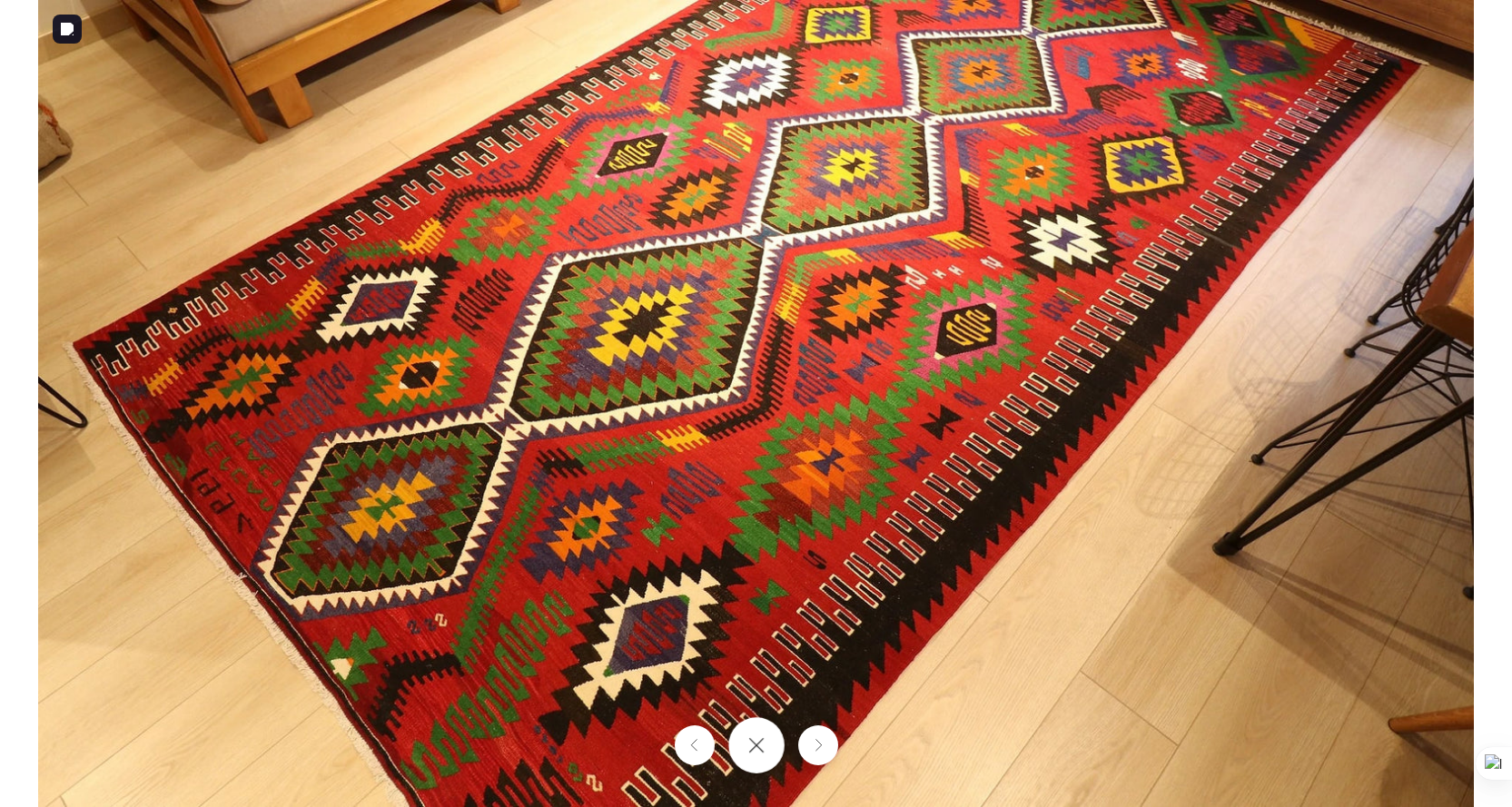
click at [752, 742] on icon "Close gallery" at bounding box center [756, 746] width 17 height 17
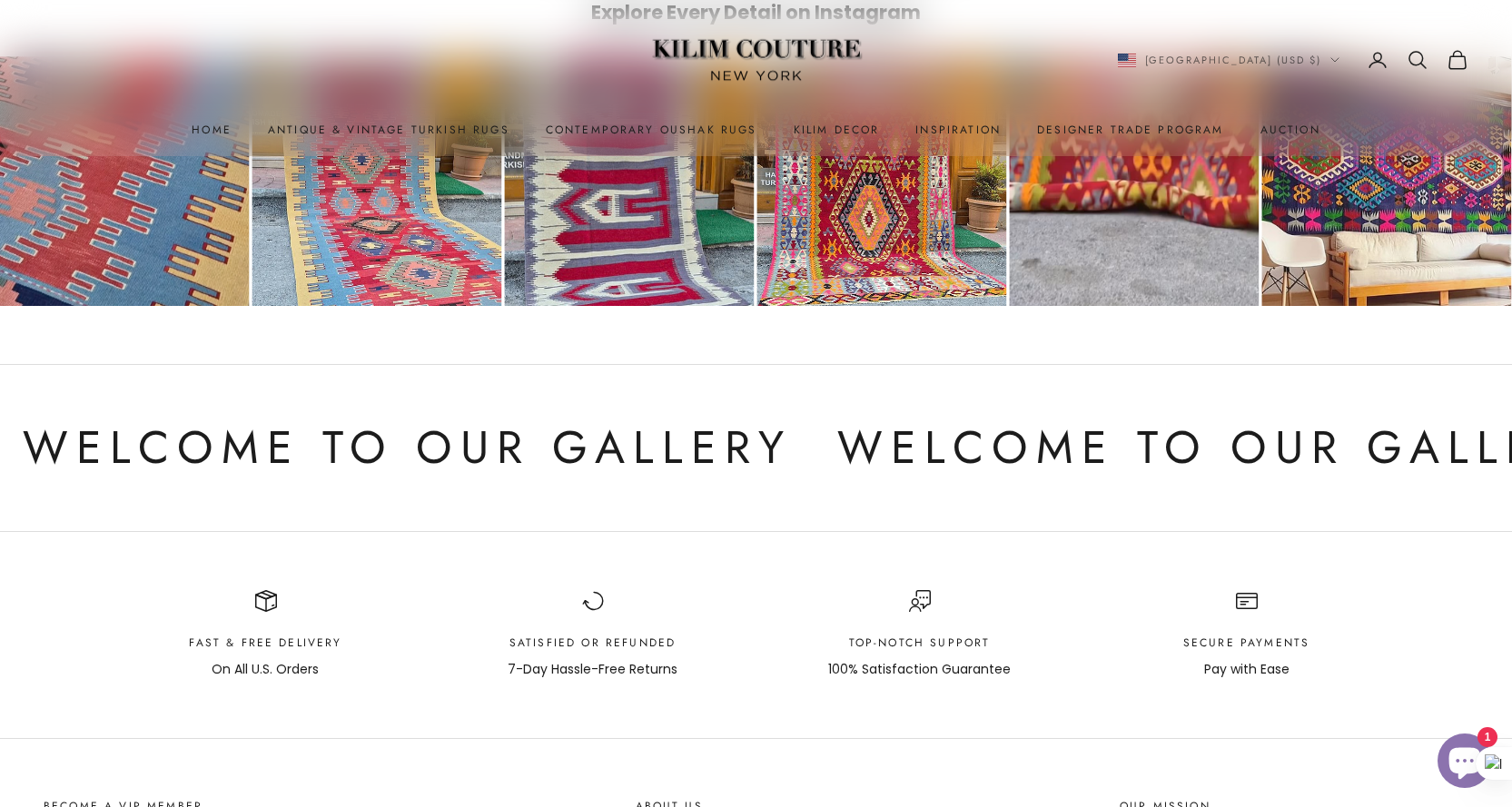
scroll to position [2634, 0]
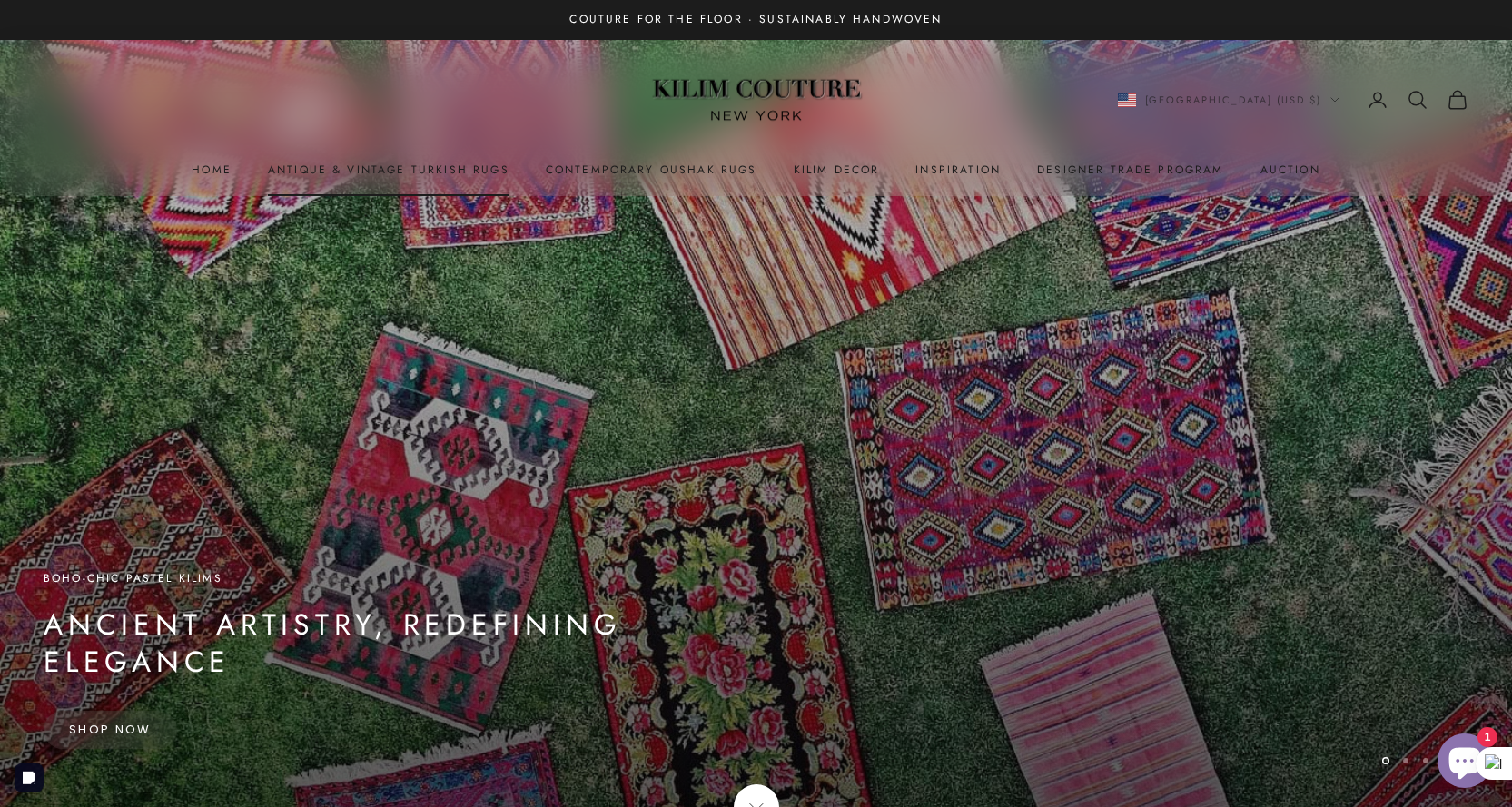
click at [378, 165] on link "Antique & Vintage Turkish Rugs" at bounding box center [388, 169] width 242 height 18
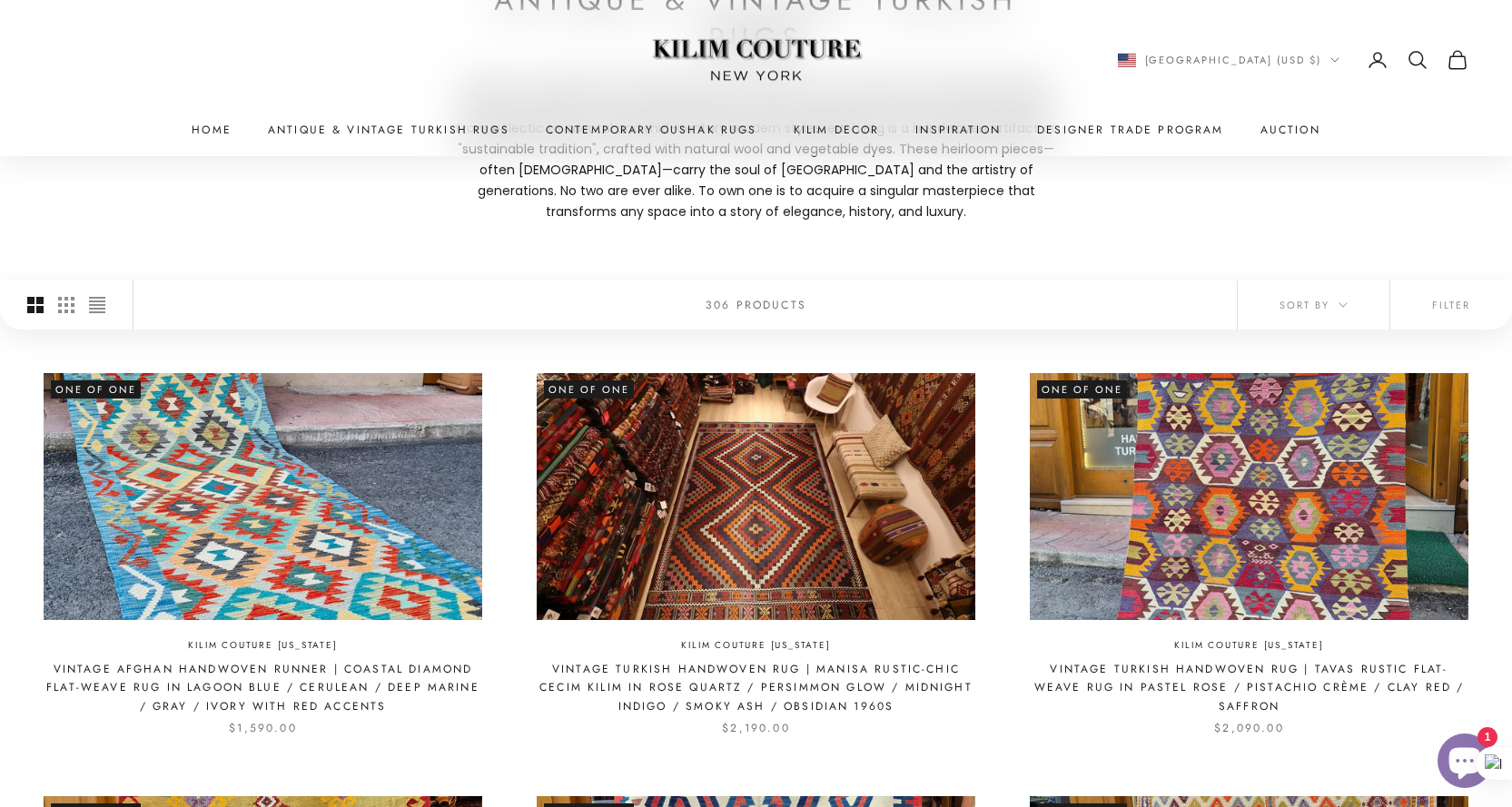
scroll to position [363, 0]
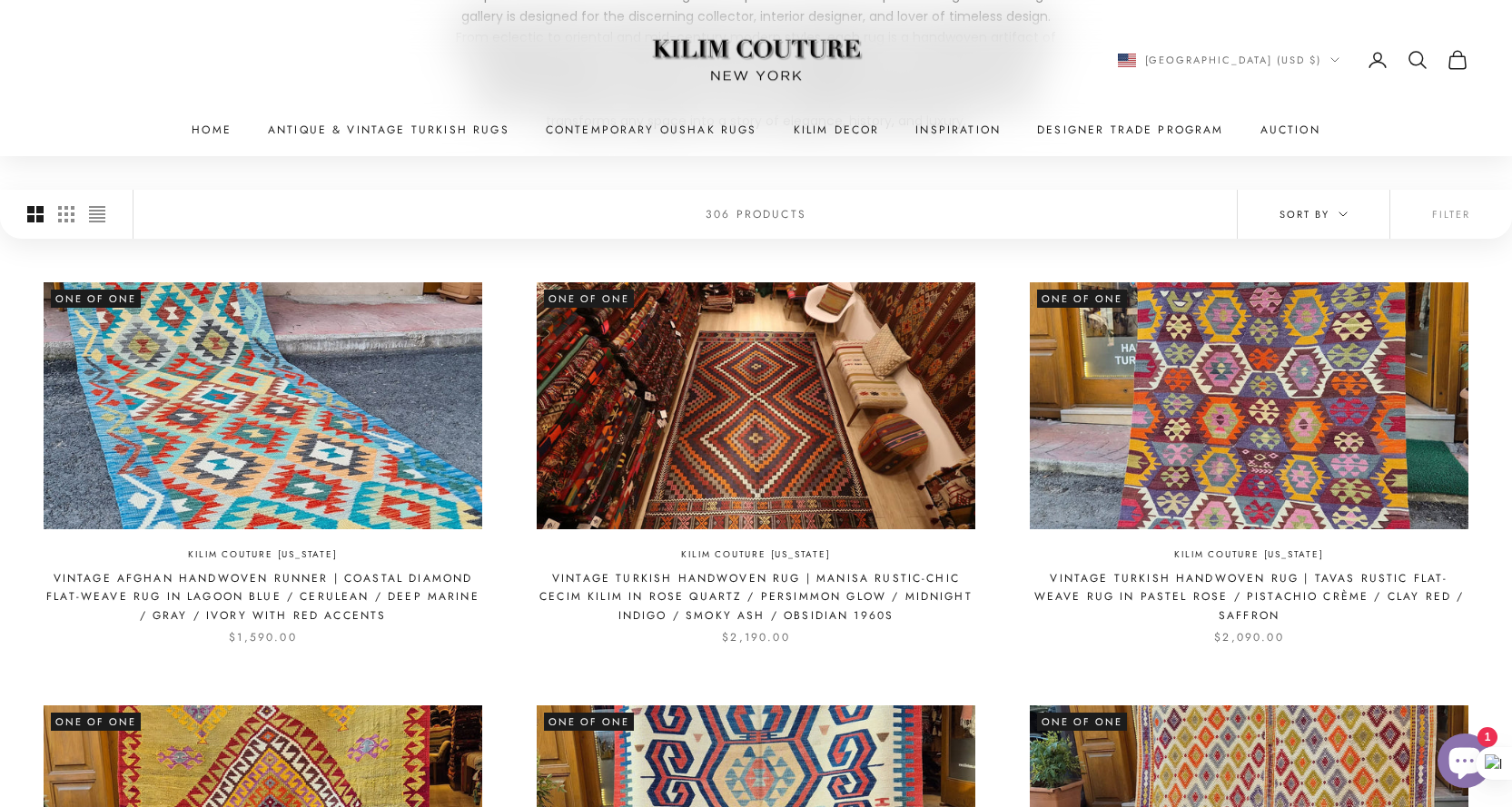
click at [1352, 211] on button "Sort by" at bounding box center [1313, 214] width 152 height 49
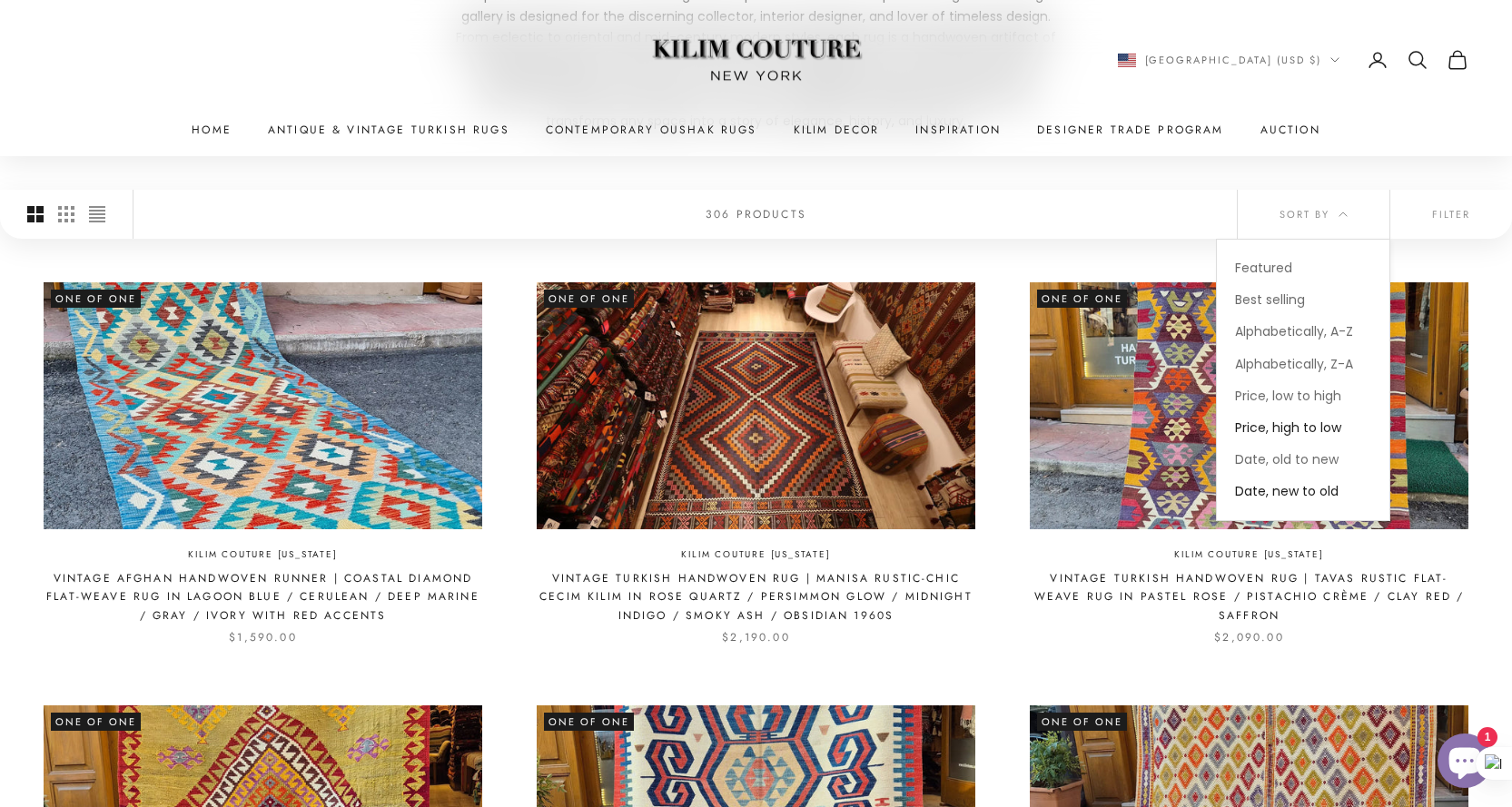
click at [1275, 431] on span "Price, high to low" at bounding box center [1288, 427] width 106 height 18
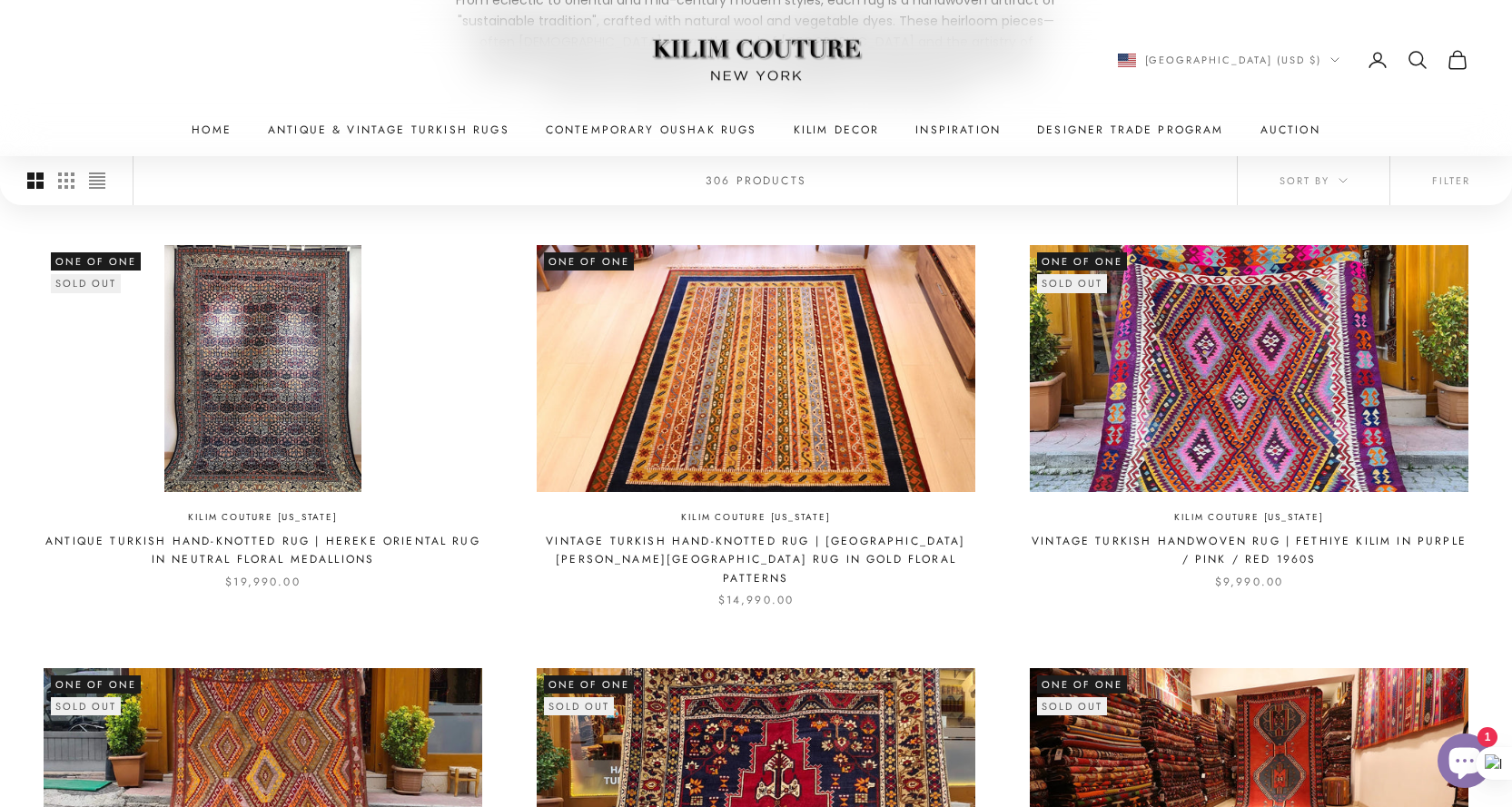
scroll to position [331, 0]
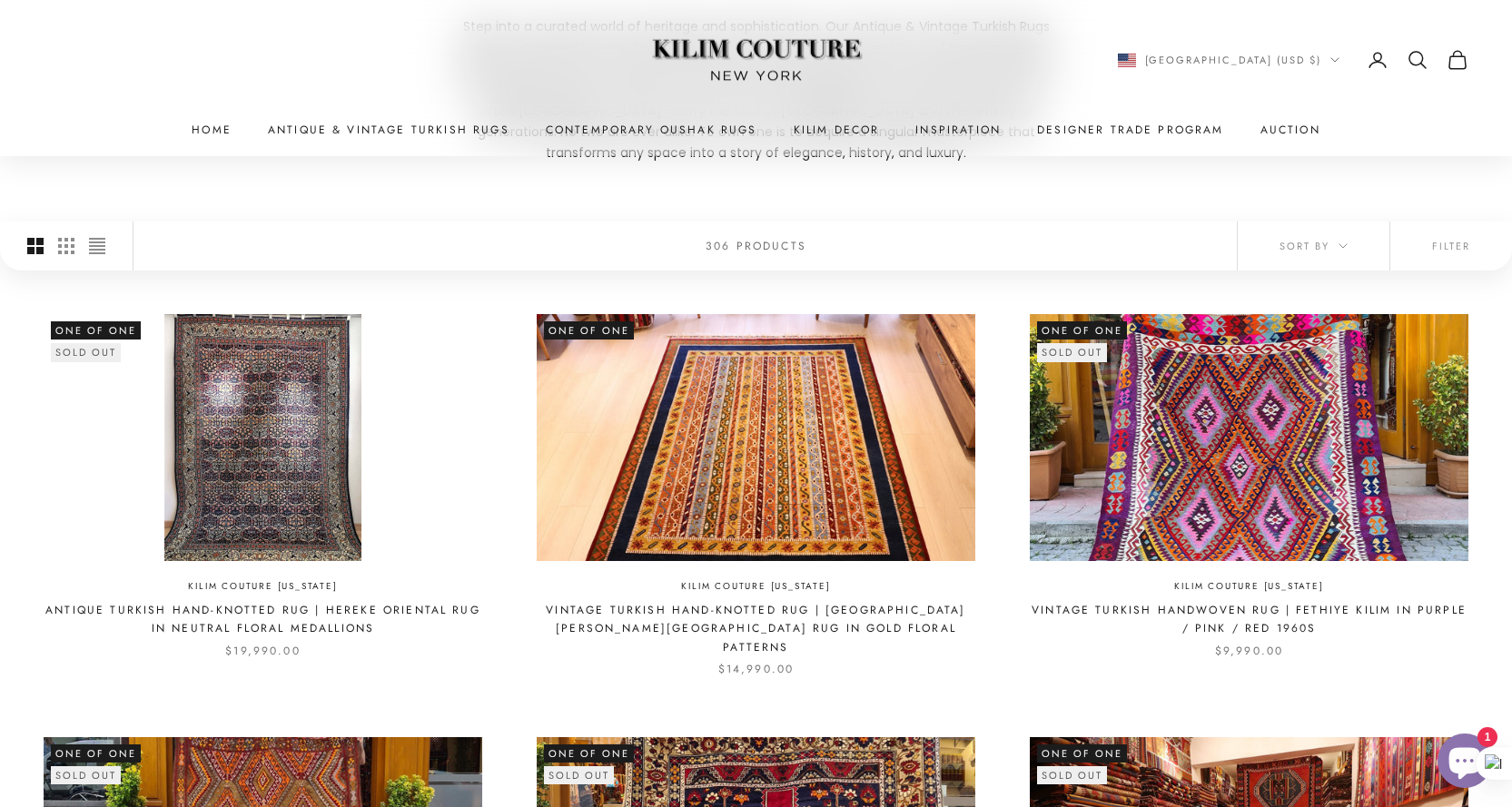
click at [249, 401] on img at bounding box center [263, 438] width 438 height 246
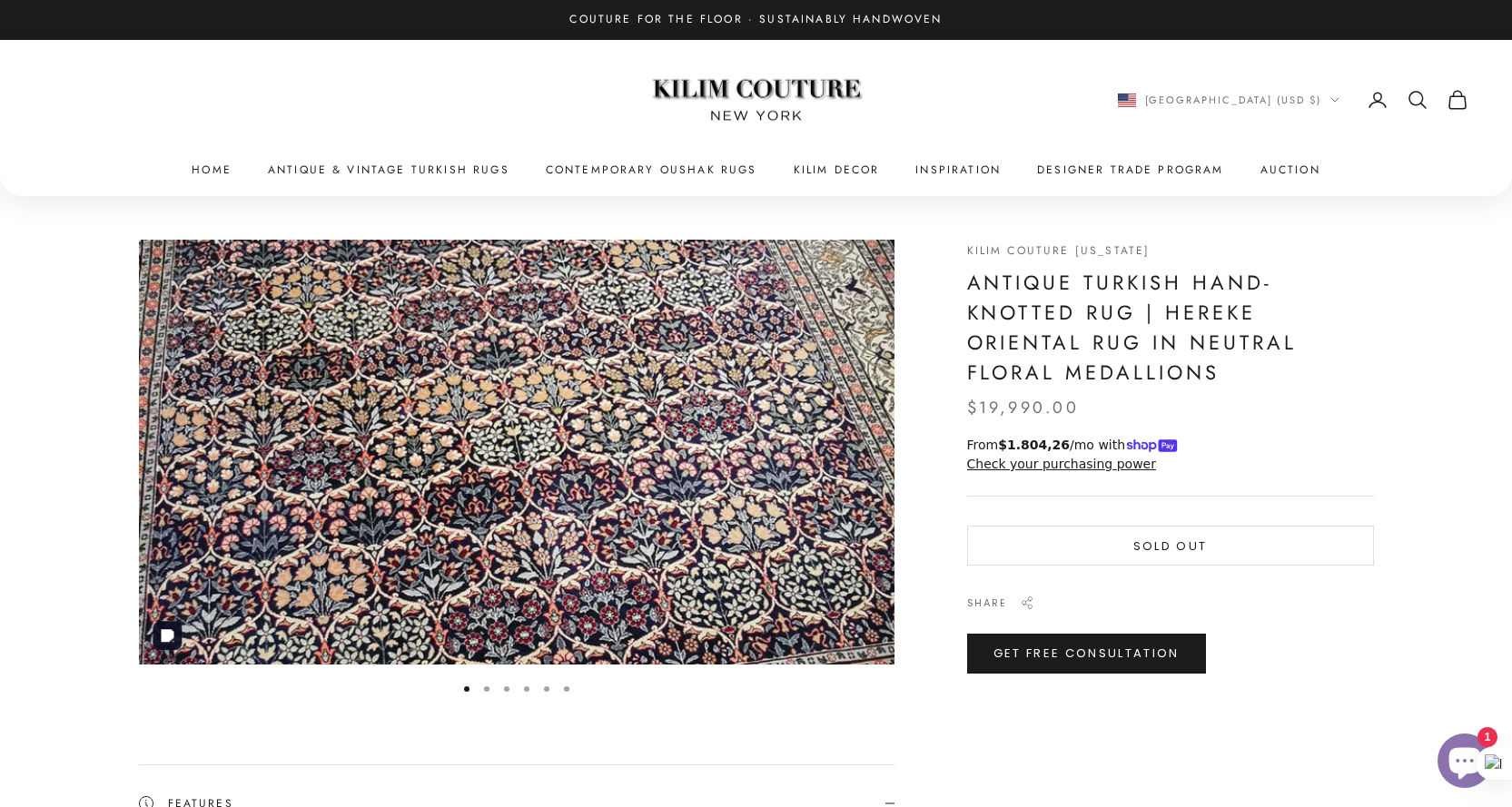
click at [524, 437] on img "Item 1 of 6" at bounding box center [517, 452] width 756 height 425
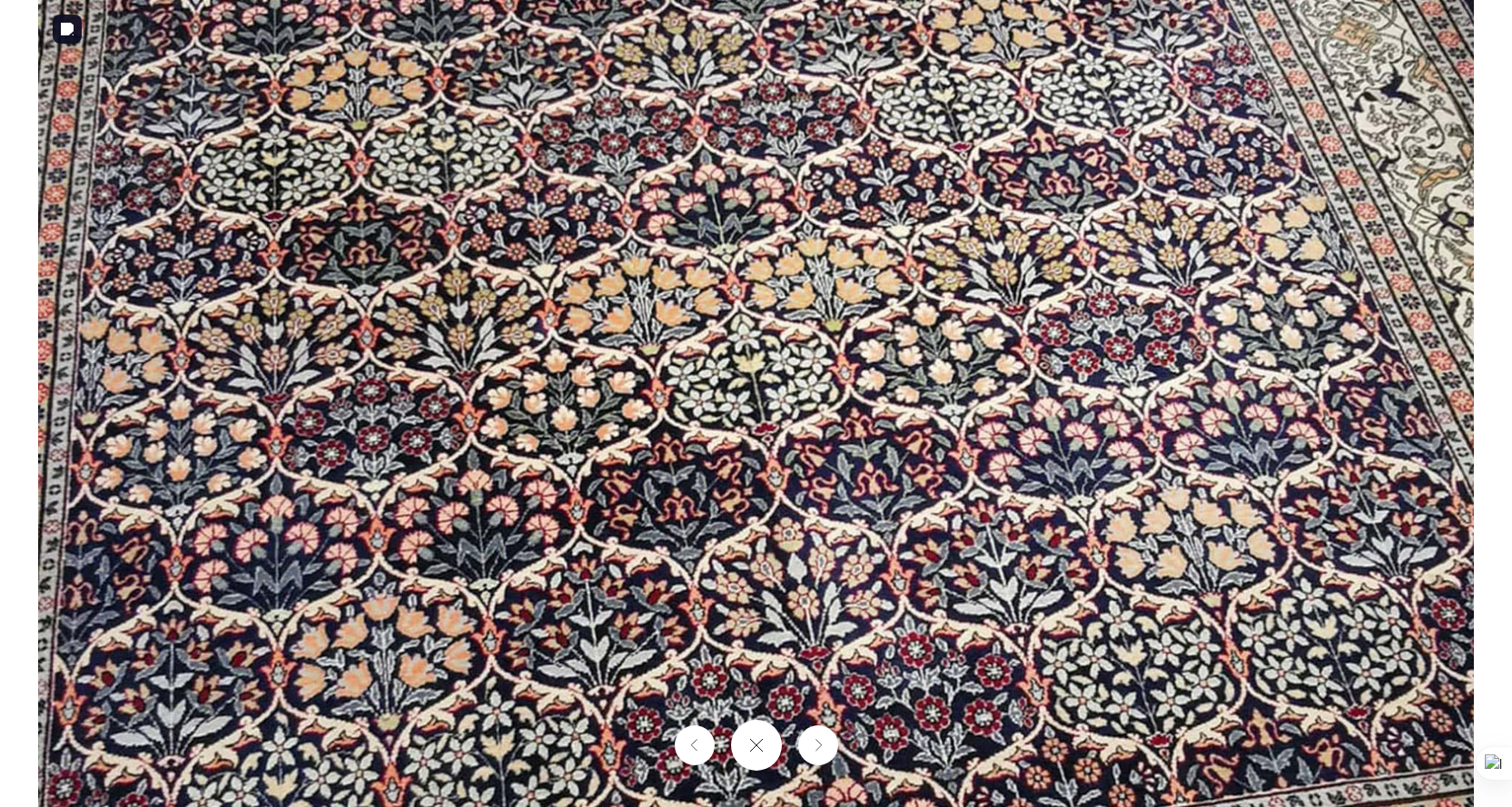
click at [722, 464] on img at bounding box center [756, 403] width 1436 height 807
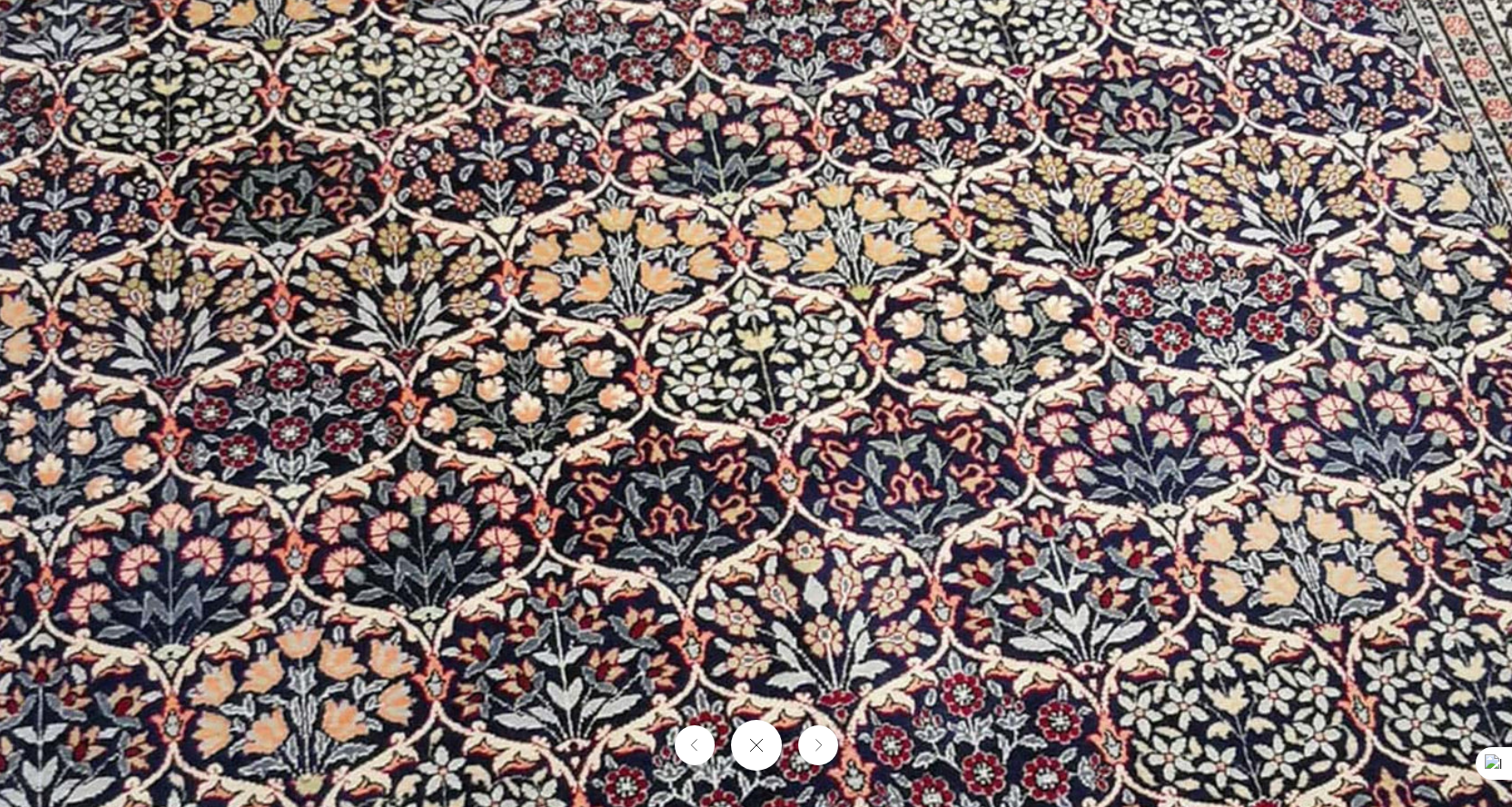
click at [721, 460] on img at bounding box center [765, 389] width 1780 height 1001
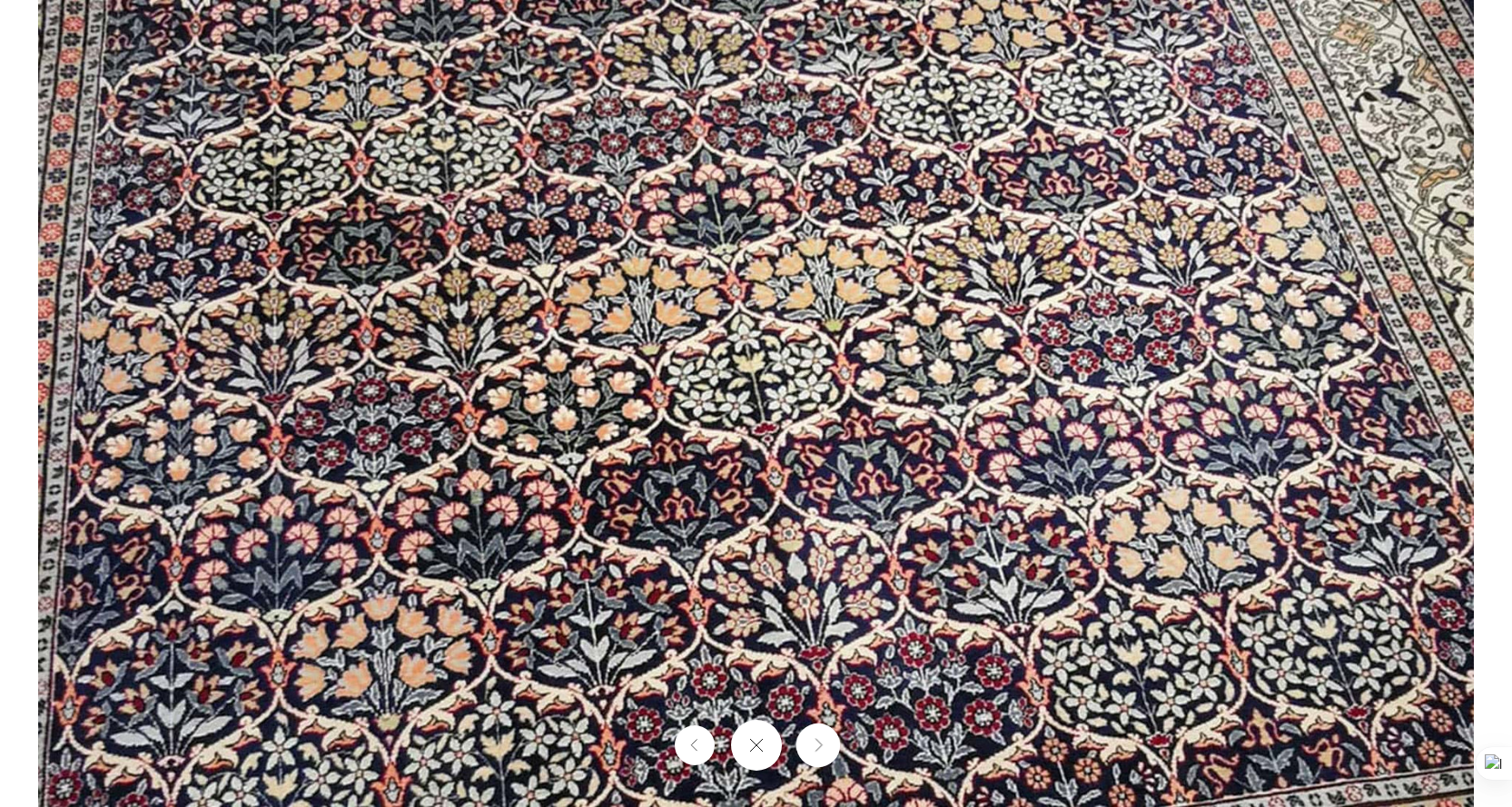
click at [822, 752] on icon "Next" at bounding box center [817, 745] width 12 height 14
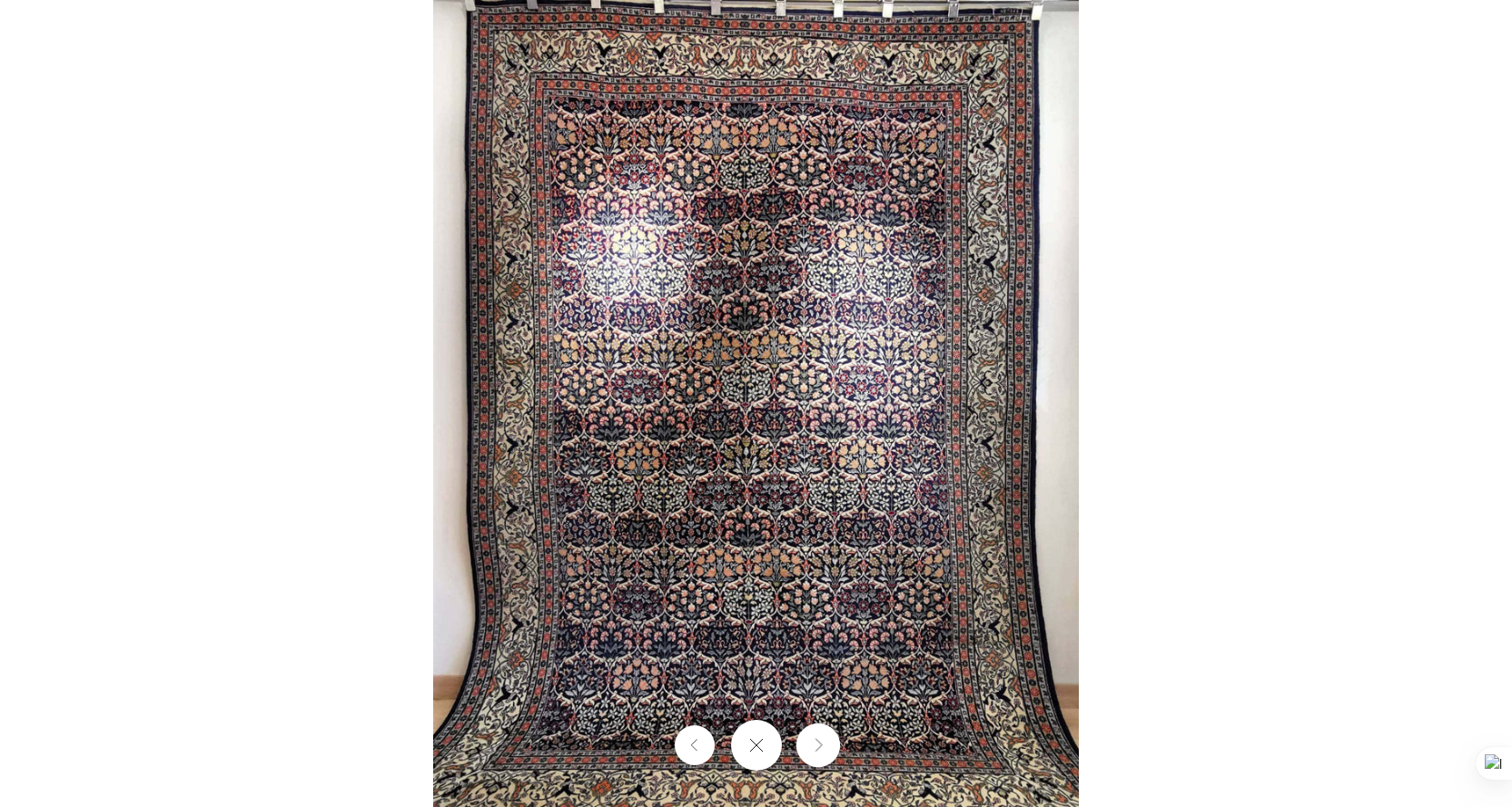
click at [822, 742] on icon "Next" at bounding box center [817, 745] width 12 height 14
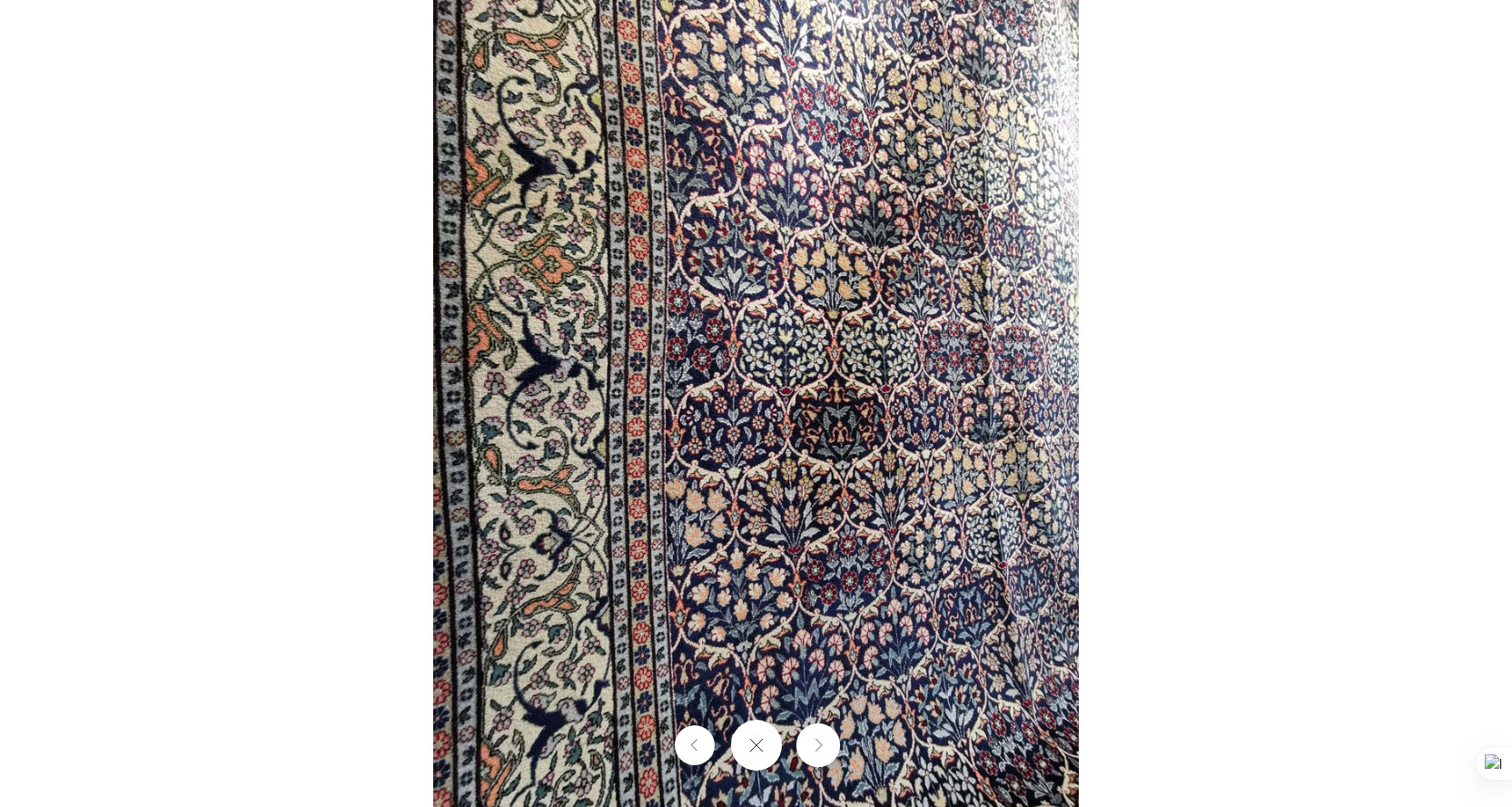
click at [822, 742] on icon "Next" at bounding box center [817, 745] width 12 height 14
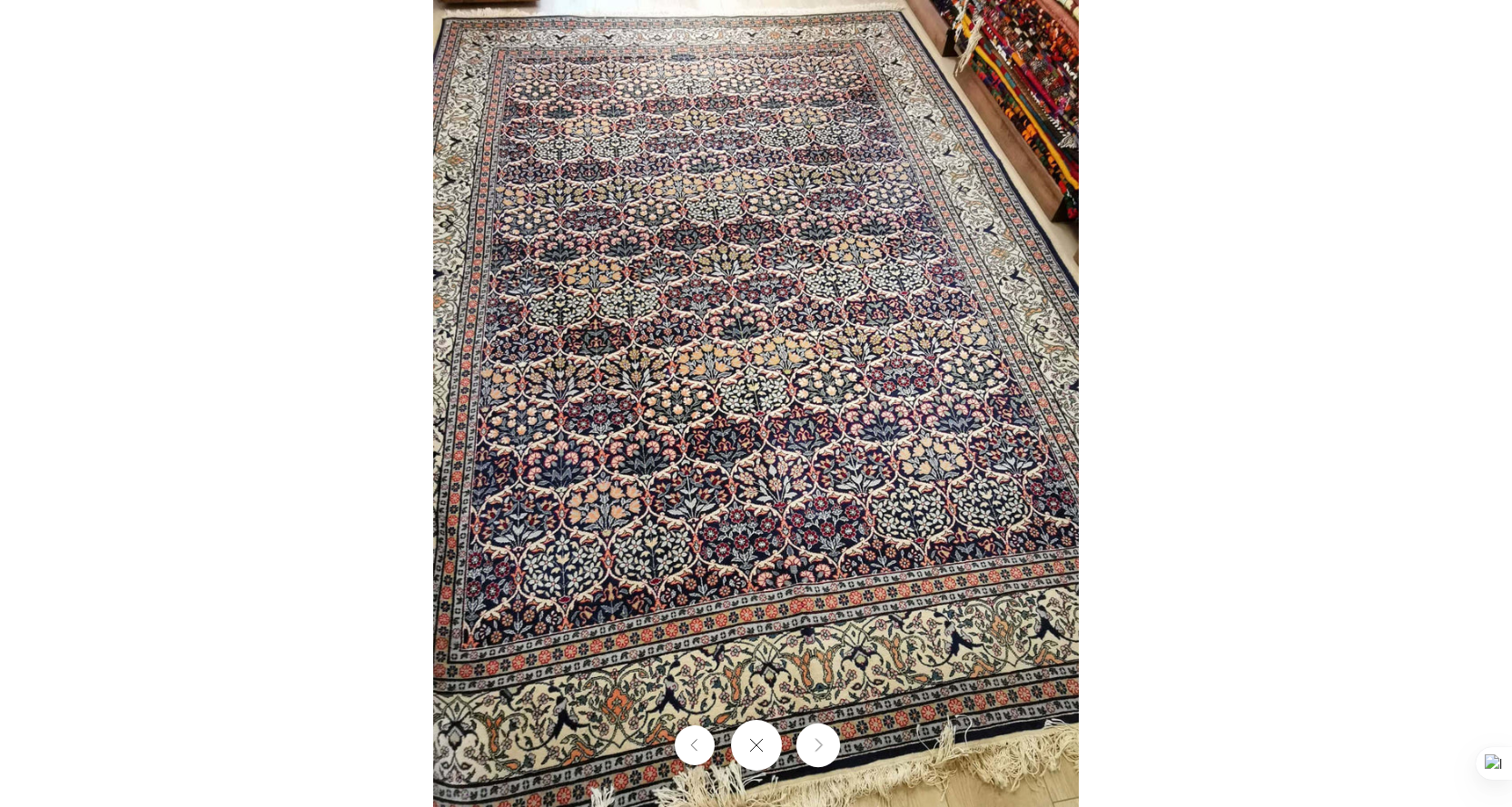
click at [822, 742] on icon "Next" at bounding box center [817, 745] width 12 height 14
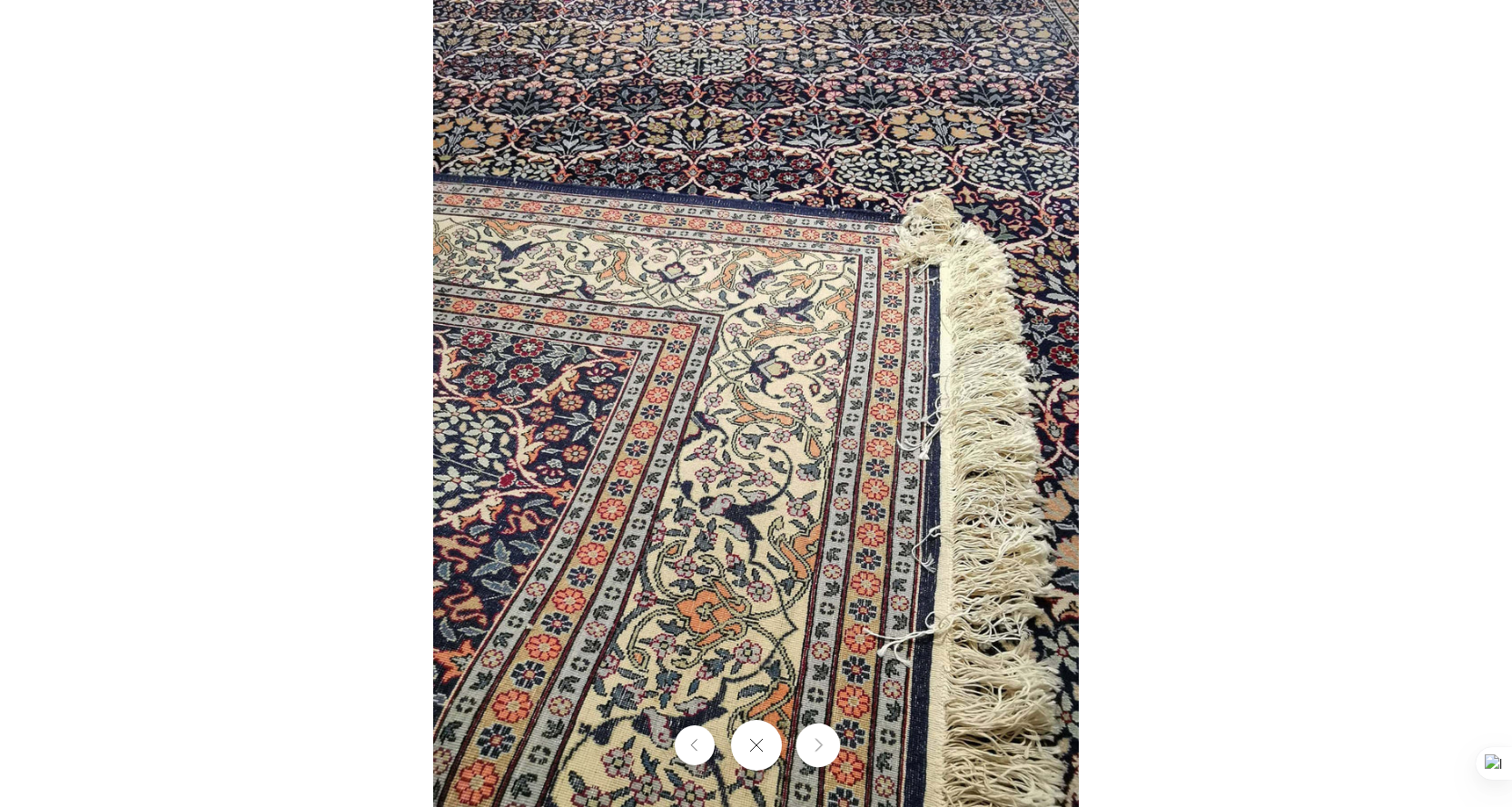
click at [822, 742] on icon "Next" at bounding box center [817, 745] width 12 height 14
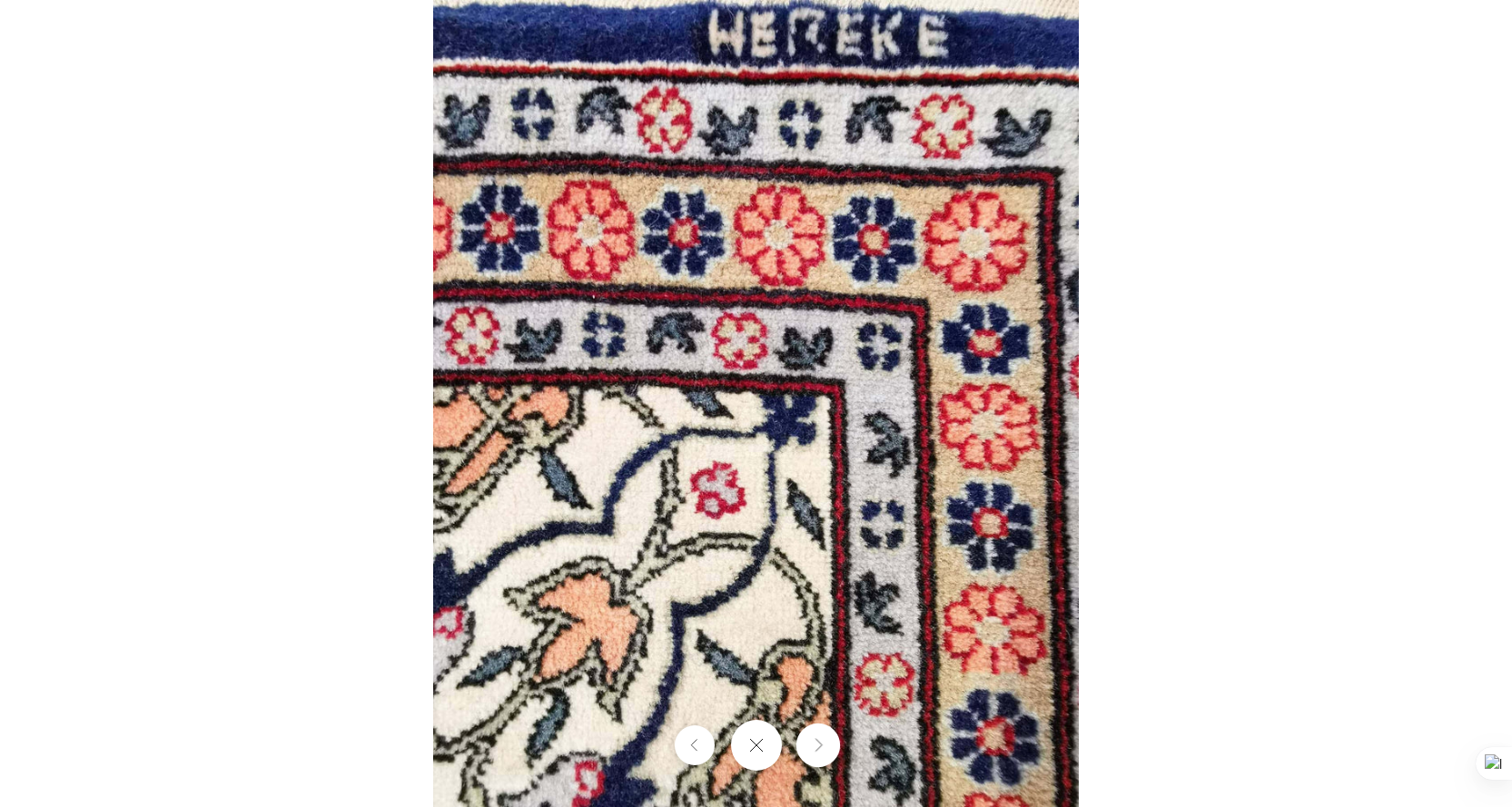
click at [822, 742] on icon "Next" at bounding box center [817, 745] width 12 height 14
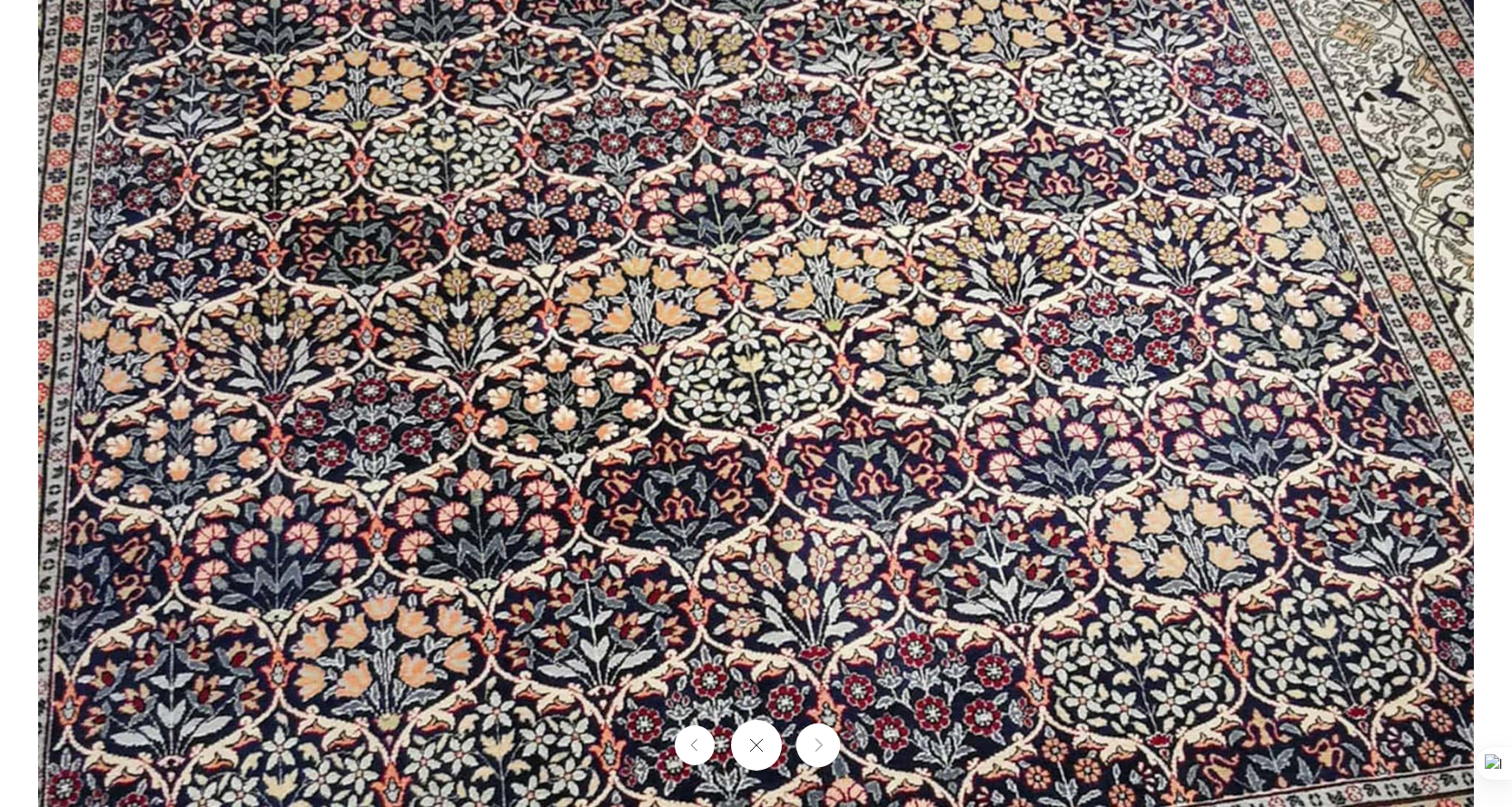
click at [822, 742] on icon "Next" at bounding box center [817, 745] width 12 height 14
